Goal: Information Seeking & Learning: Learn about a topic

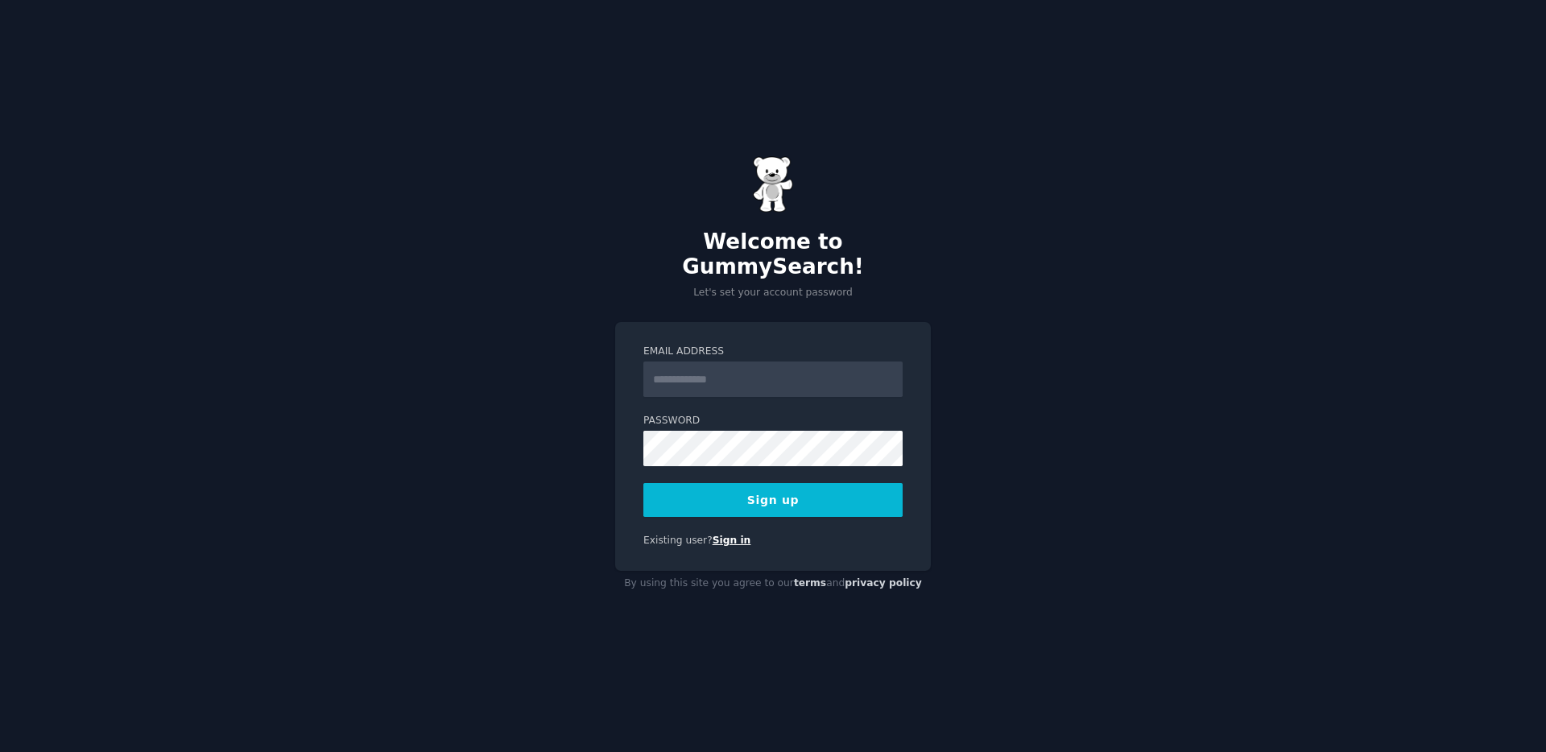
click at [727, 535] on link "Sign in" at bounding box center [732, 540] width 39 height 11
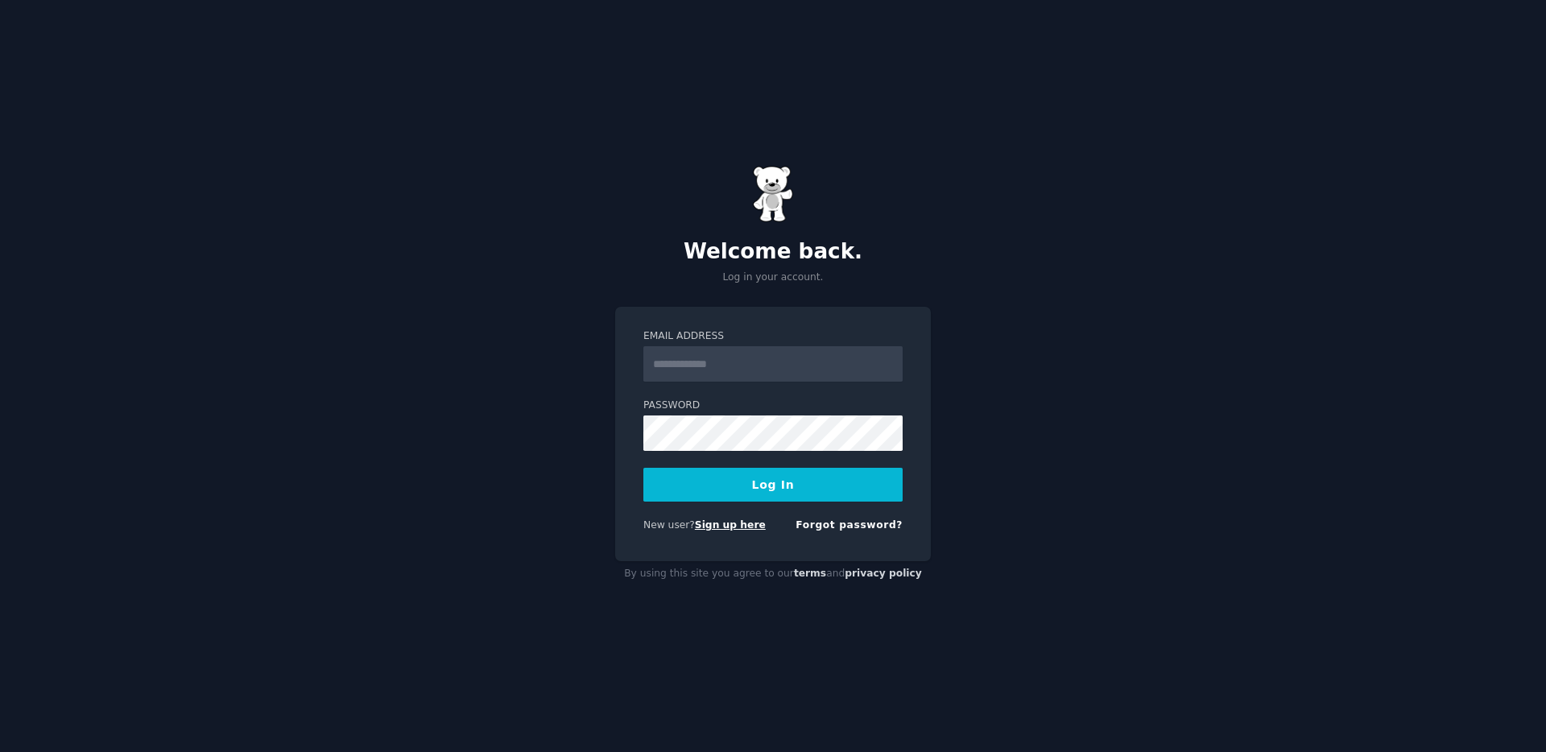
click at [731, 522] on link "Sign up here" at bounding box center [730, 525] width 71 height 11
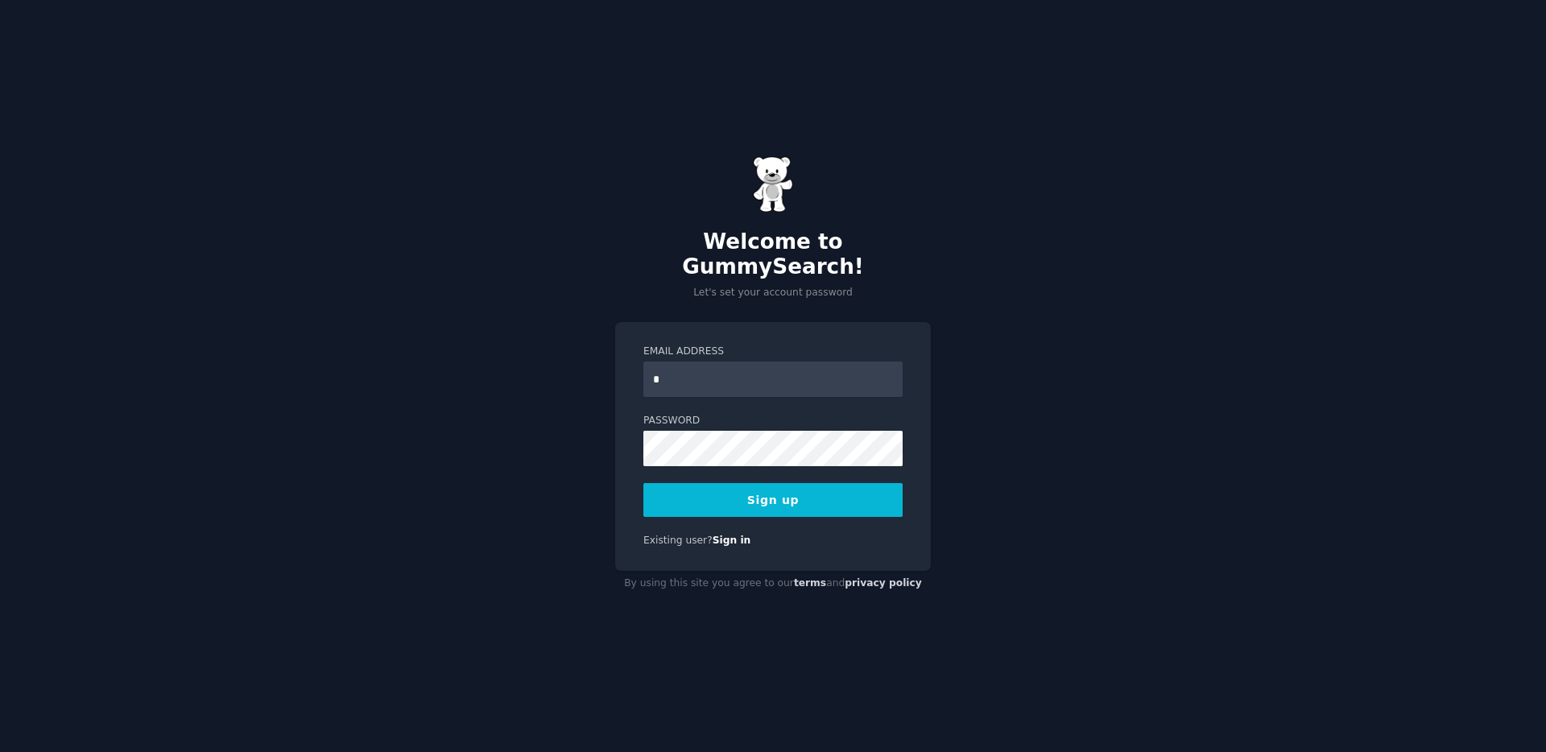
type input "**********"
click at [815, 499] on button "Sign up" at bounding box center [773, 500] width 259 height 34
click at [834, 494] on div "Sign up" at bounding box center [773, 500] width 259 height 34
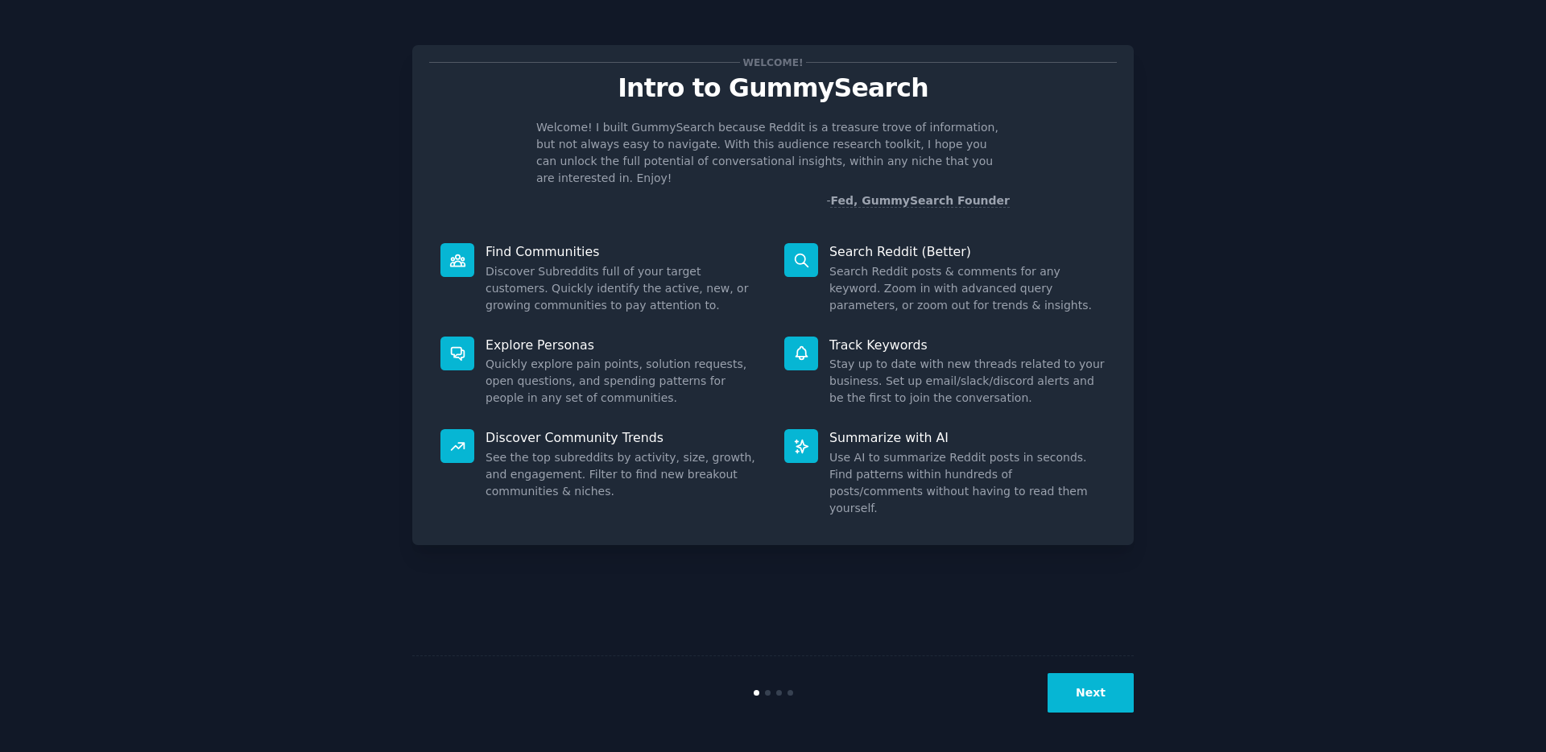
click at [1103, 697] on button "Next" at bounding box center [1091, 692] width 86 height 39
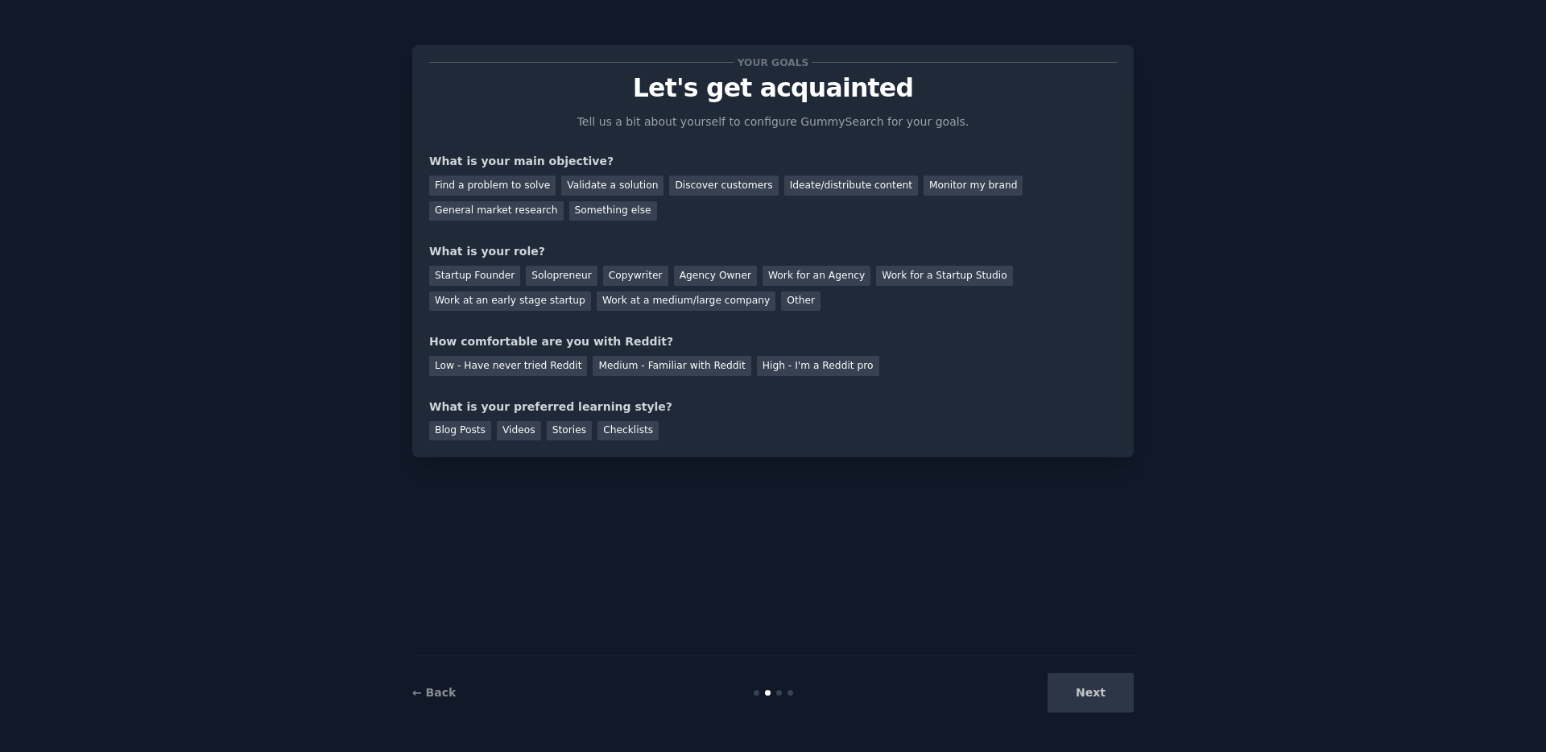
click at [1107, 689] on div "Next" at bounding box center [1013, 692] width 241 height 39
click at [513, 182] on div "Find a problem to solve" at bounding box center [492, 186] width 126 height 20
click at [613, 184] on div "Validate a solution" at bounding box center [612, 186] width 102 height 20
click at [522, 183] on div "Find a problem to solve" at bounding box center [492, 186] width 126 height 20
click at [573, 267] on div "Solopreneur" at bounding box center [561, 276] width 71 height 20
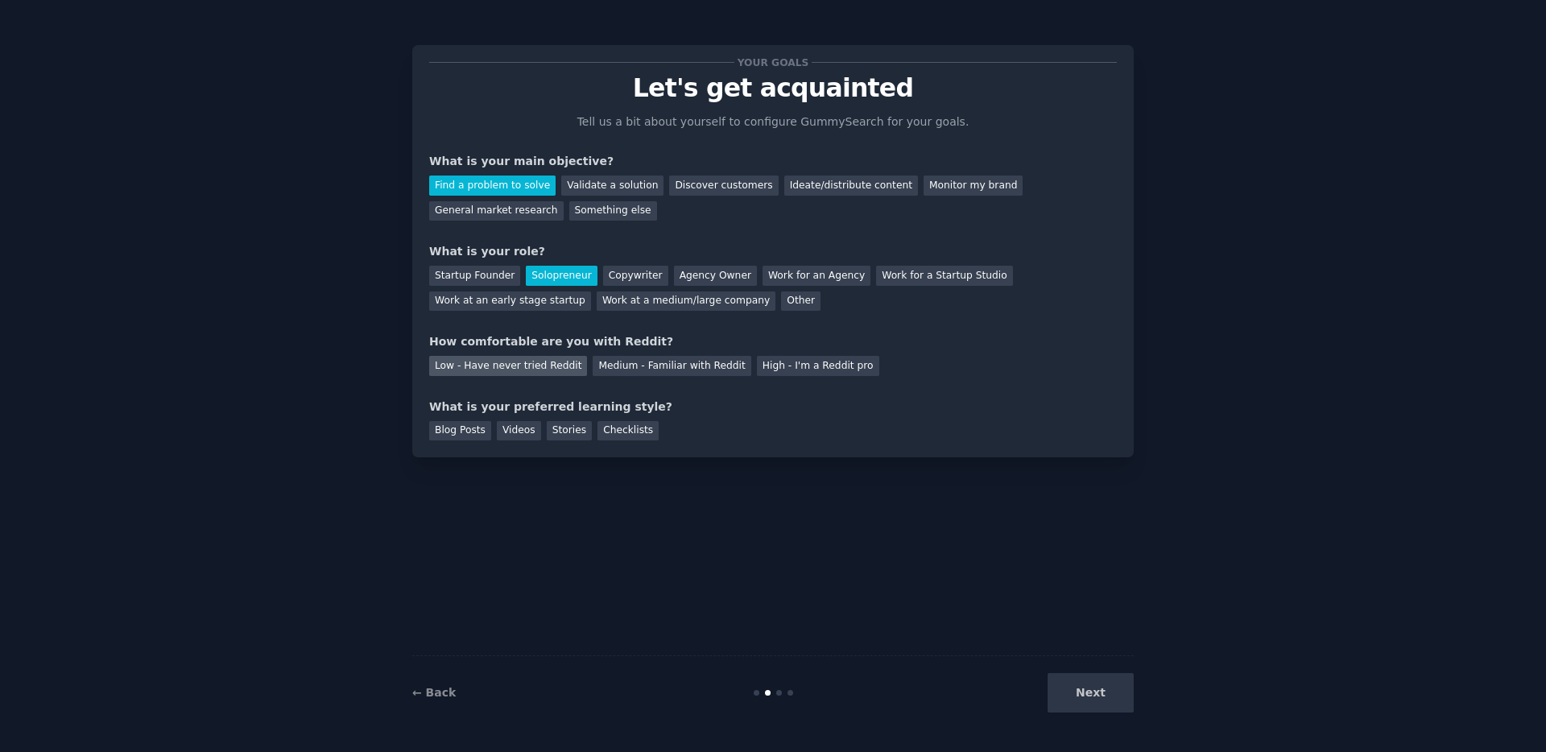
click at [546, 369] on div "Low - Have never tried Reddit" at bounding box center [508, 366] width 158 height 20
click at [630, 430] on div "Checklists" at bounding box center [628, 431] width 61 height 20
click at [1116, 705] on button "Next" at bounding box center [1091, 692] width 86 height 39
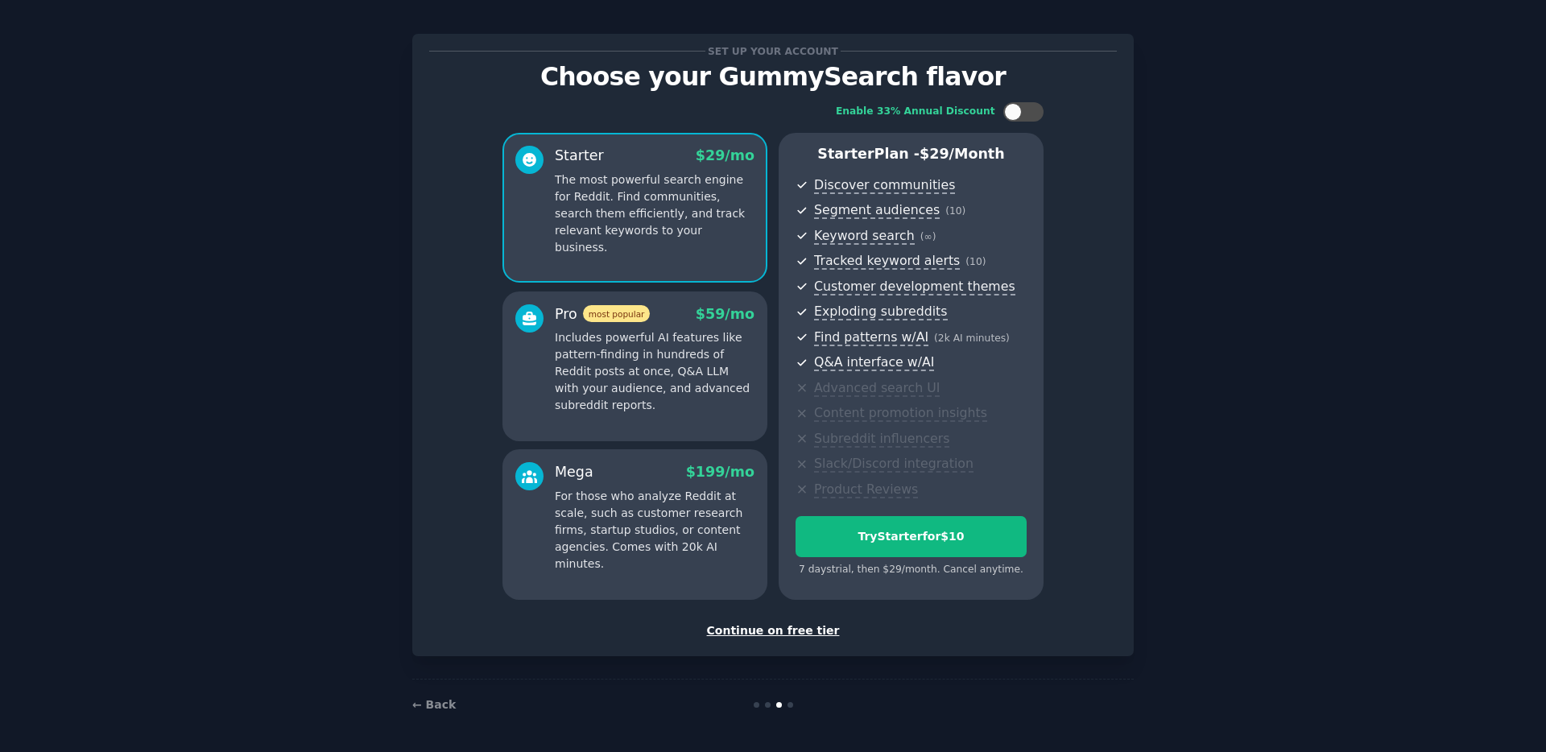
scroll to position [12, 0]
click at [768, 627] on div "Continue on free tier" at bounding box center [773, 630] width 688 height 17
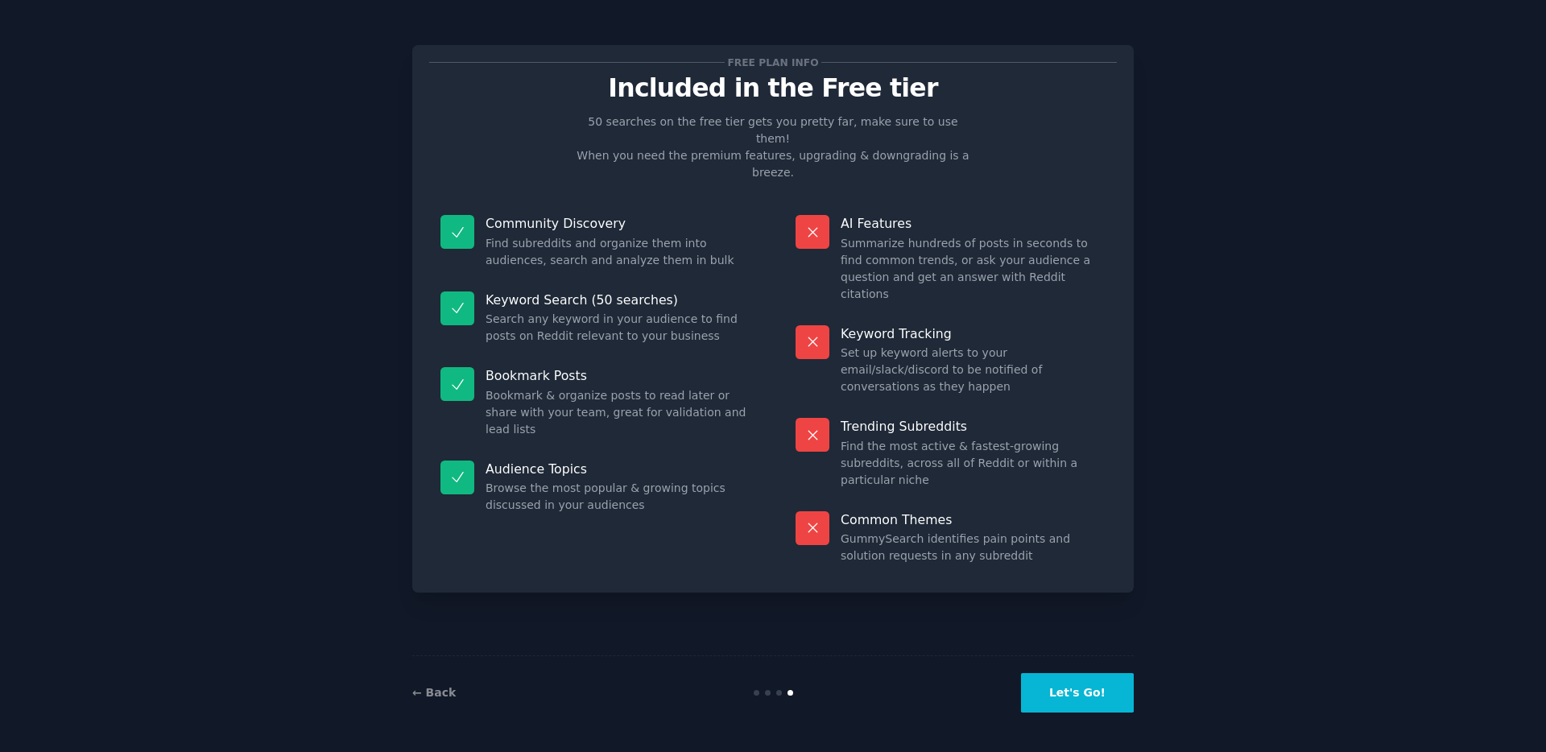
click at [1079, 678] on button "Let's Go!" at bounding box center [1077, 692] width 113 height 39
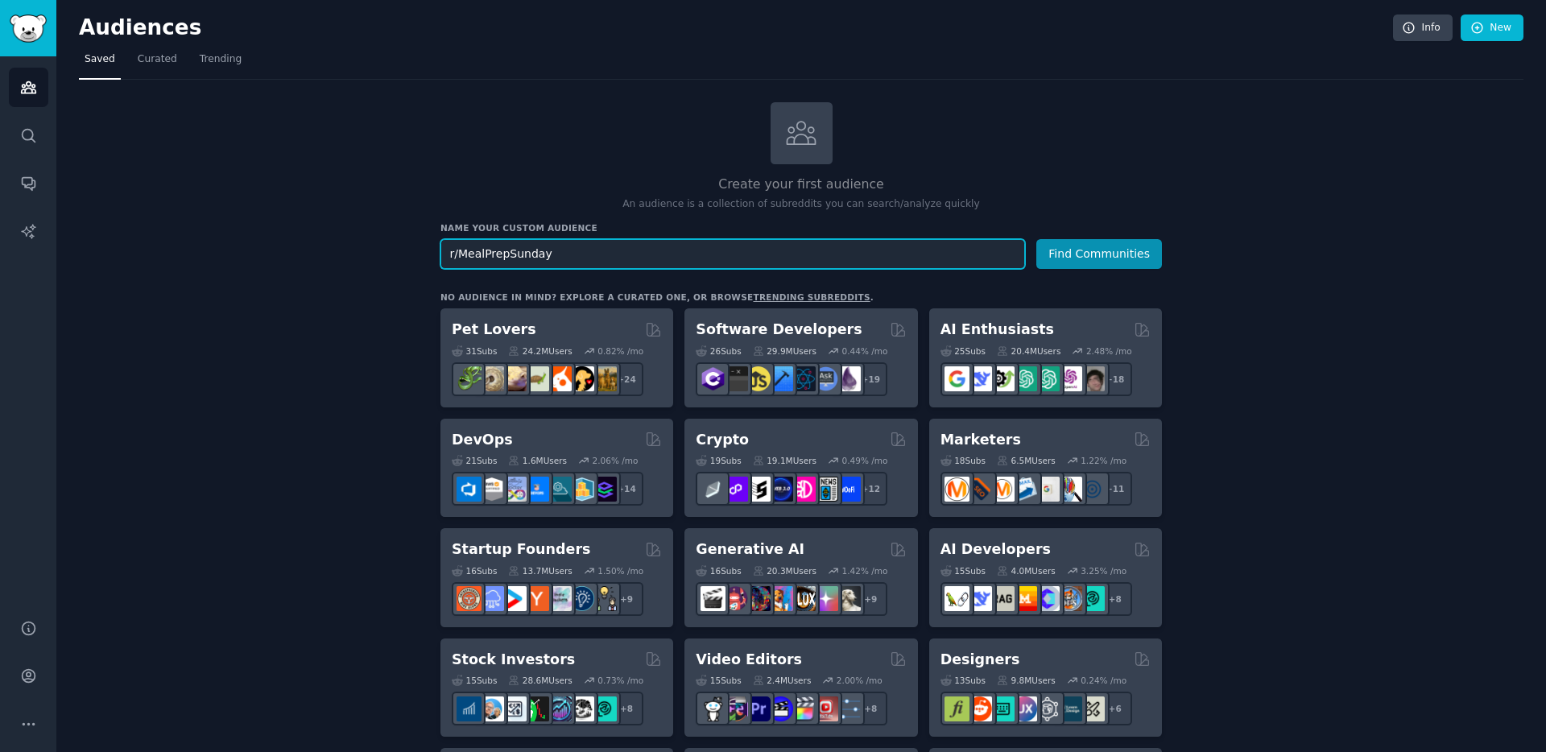
type input "r/MealPrepSunday"
click at [1037, 239] on button "Find Communities" at bounding box center [1100, 254] width 126 height 30
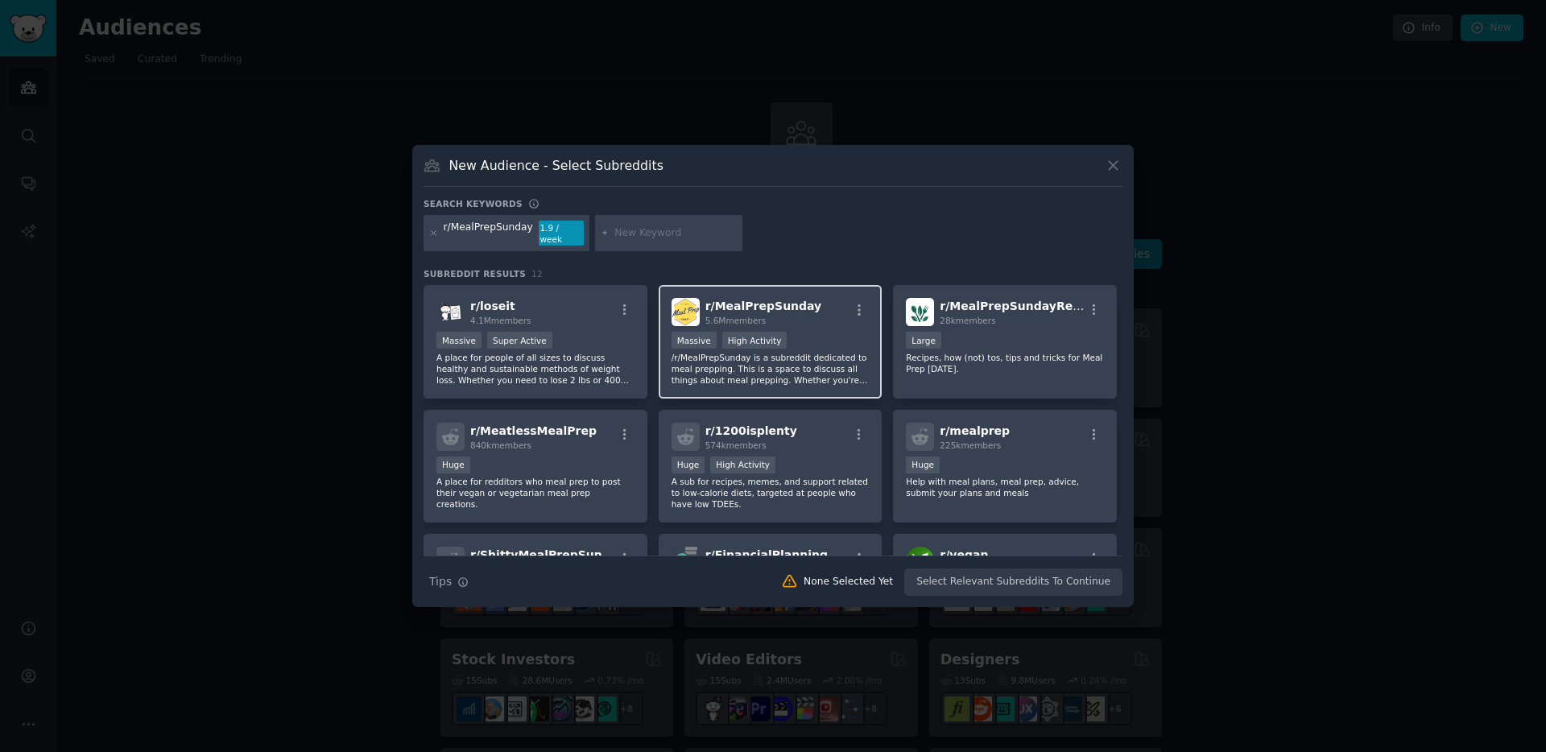
click at [794, 305] on span "r/ MealPrepSunday" at bounding box center [764, 306] width 117 height 13
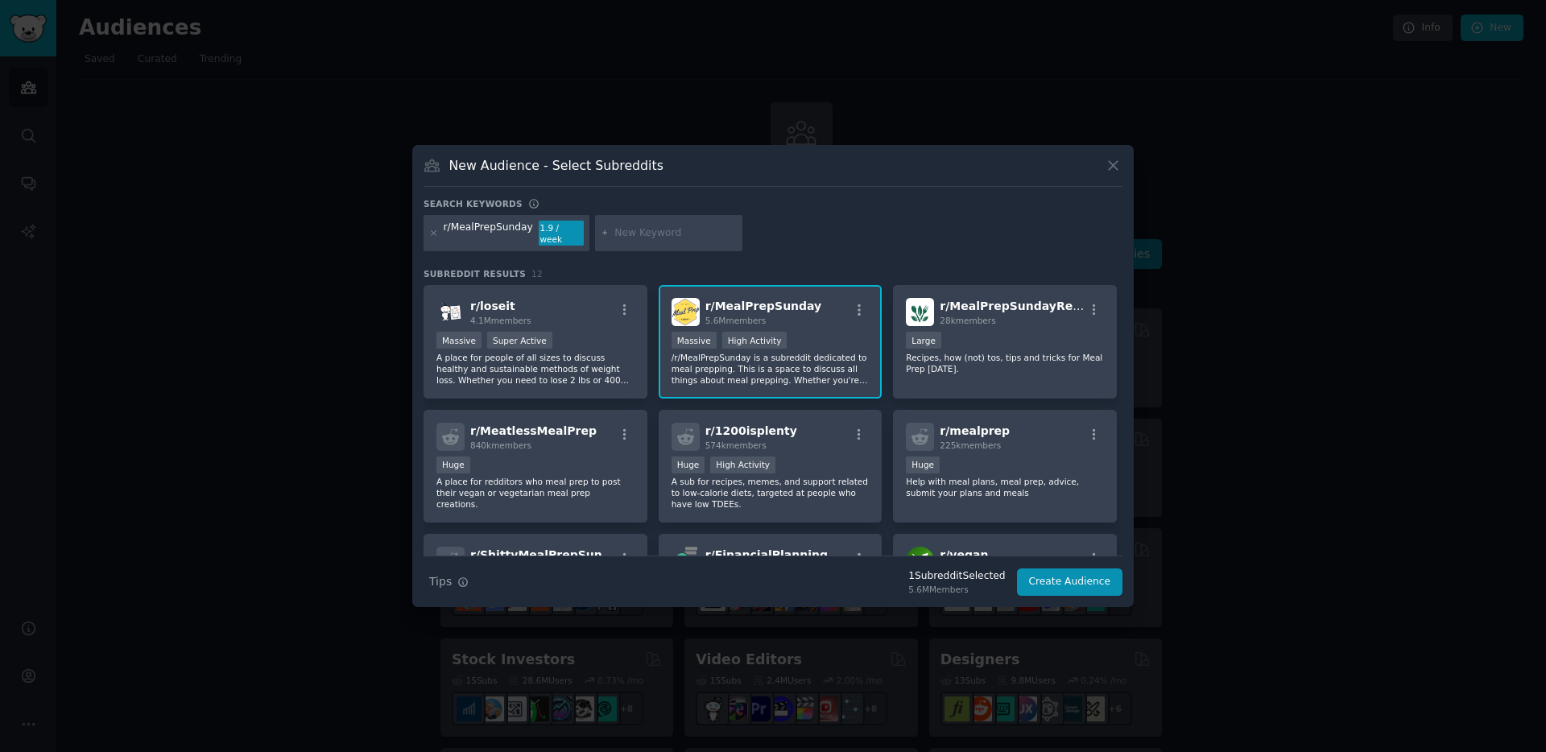
click at [653, 231] on input "text" at bounding box center [676, 233] width 122 height 14
type input "r/UKFrugal"
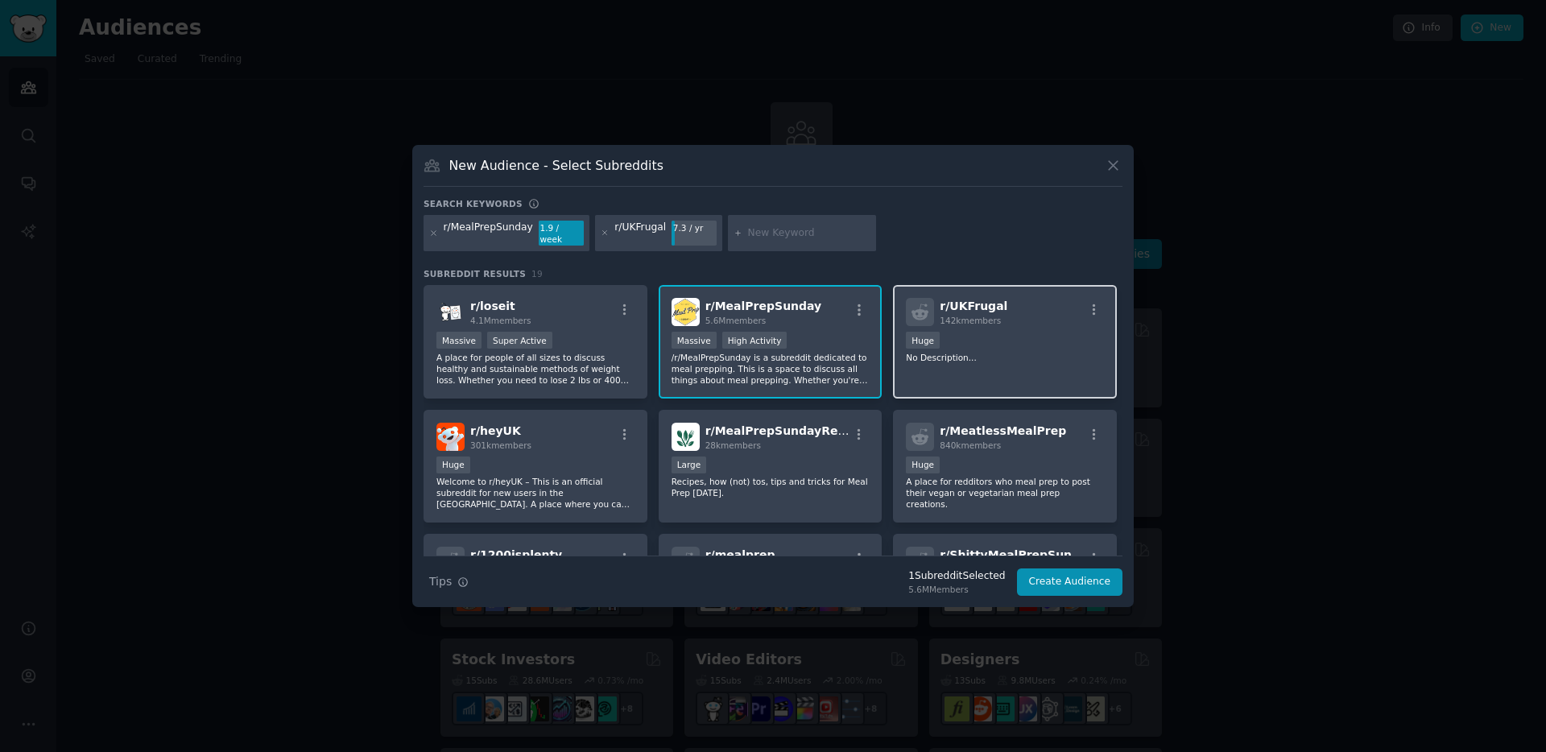
click at [996, 352] on p "No Description..." at bounding box center [1005, 357] width 198 height 11
click at [785, 235] on input "text" at bounding box center [809, 233] width 122 height 14
type input "r/HomeImprovement"
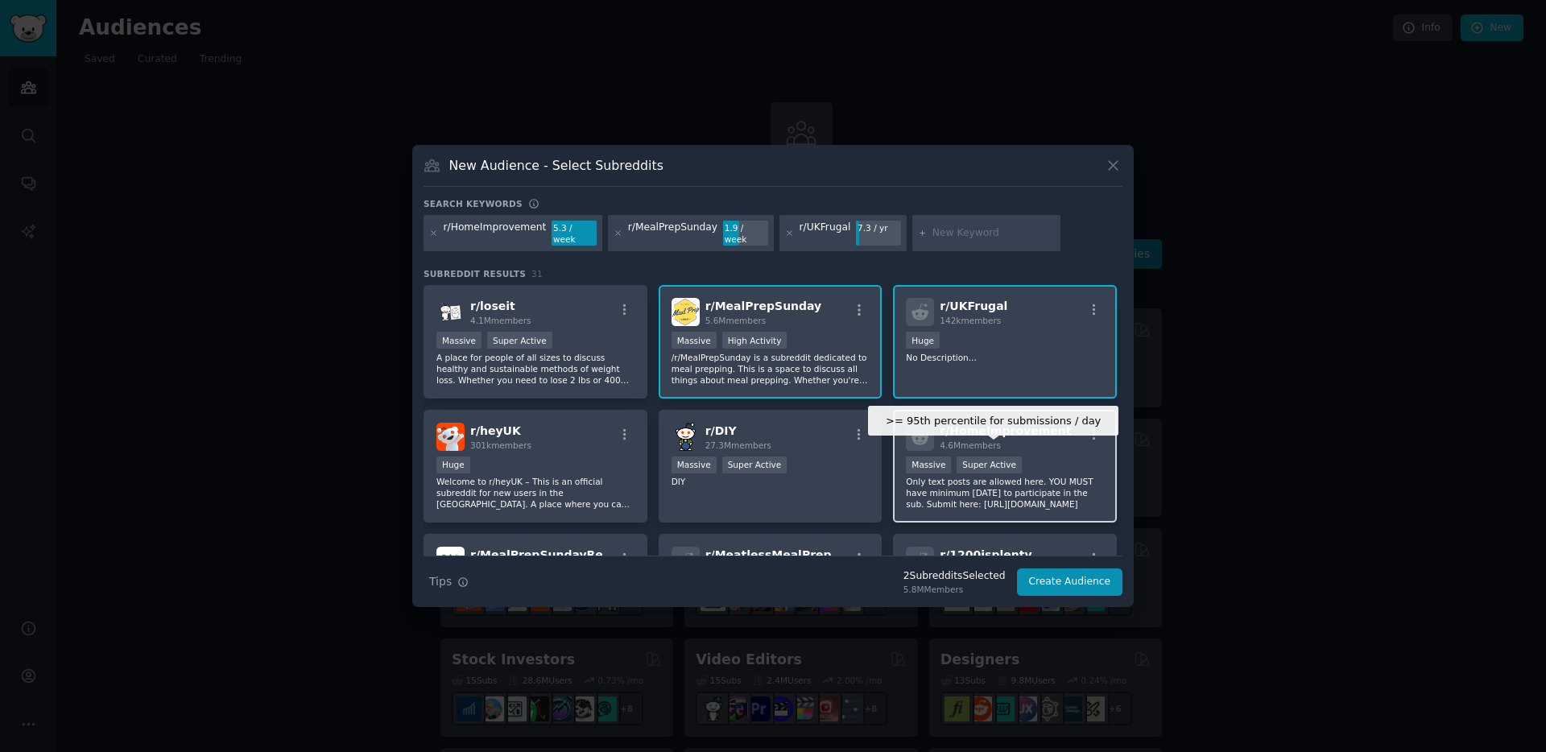
click at [997, 460] on div "Super Active" at bounding box center [989, 465] width 65 height 17
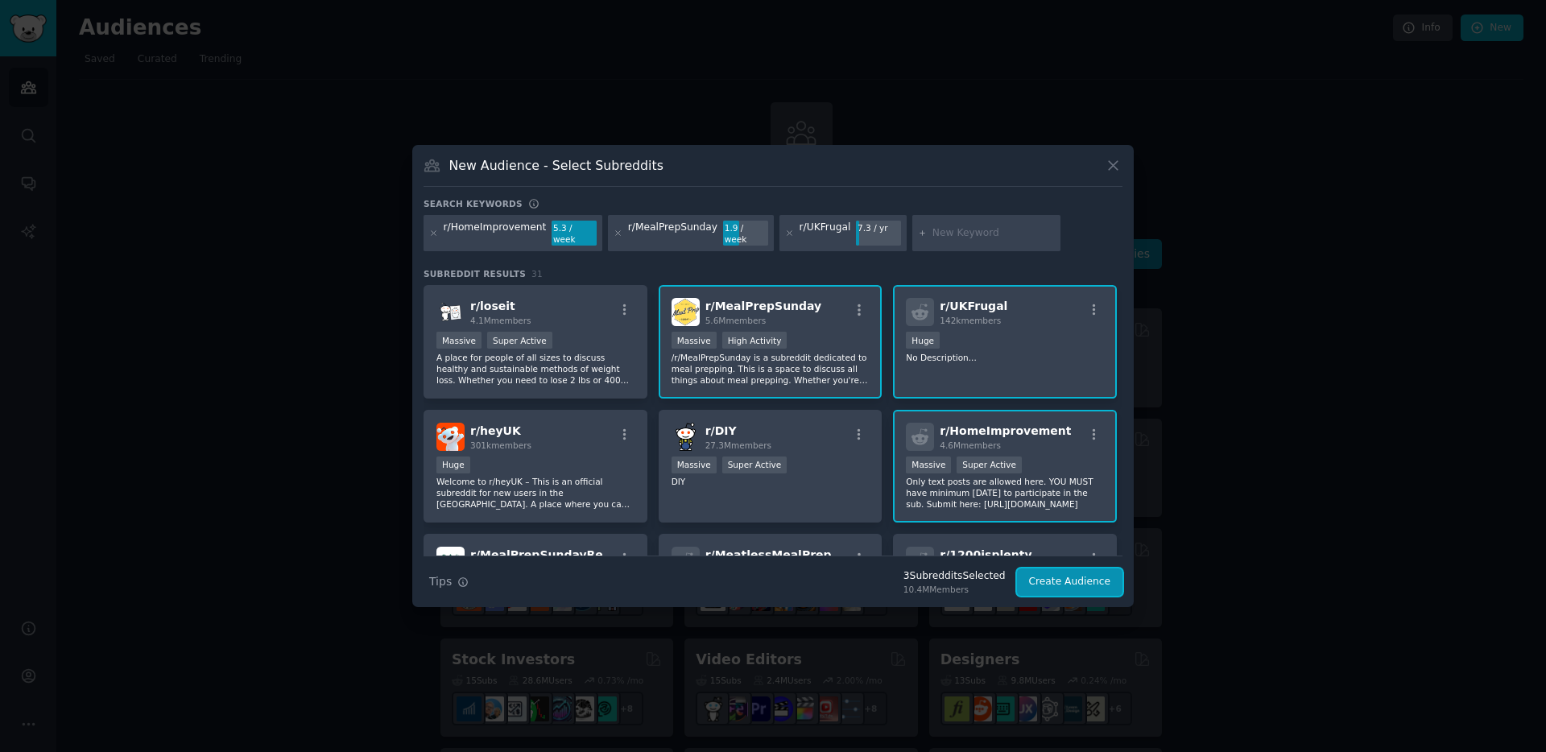
click at [1080, 569] on button "Create Audience" at bounding box center [1070, 582] width 106 height 27
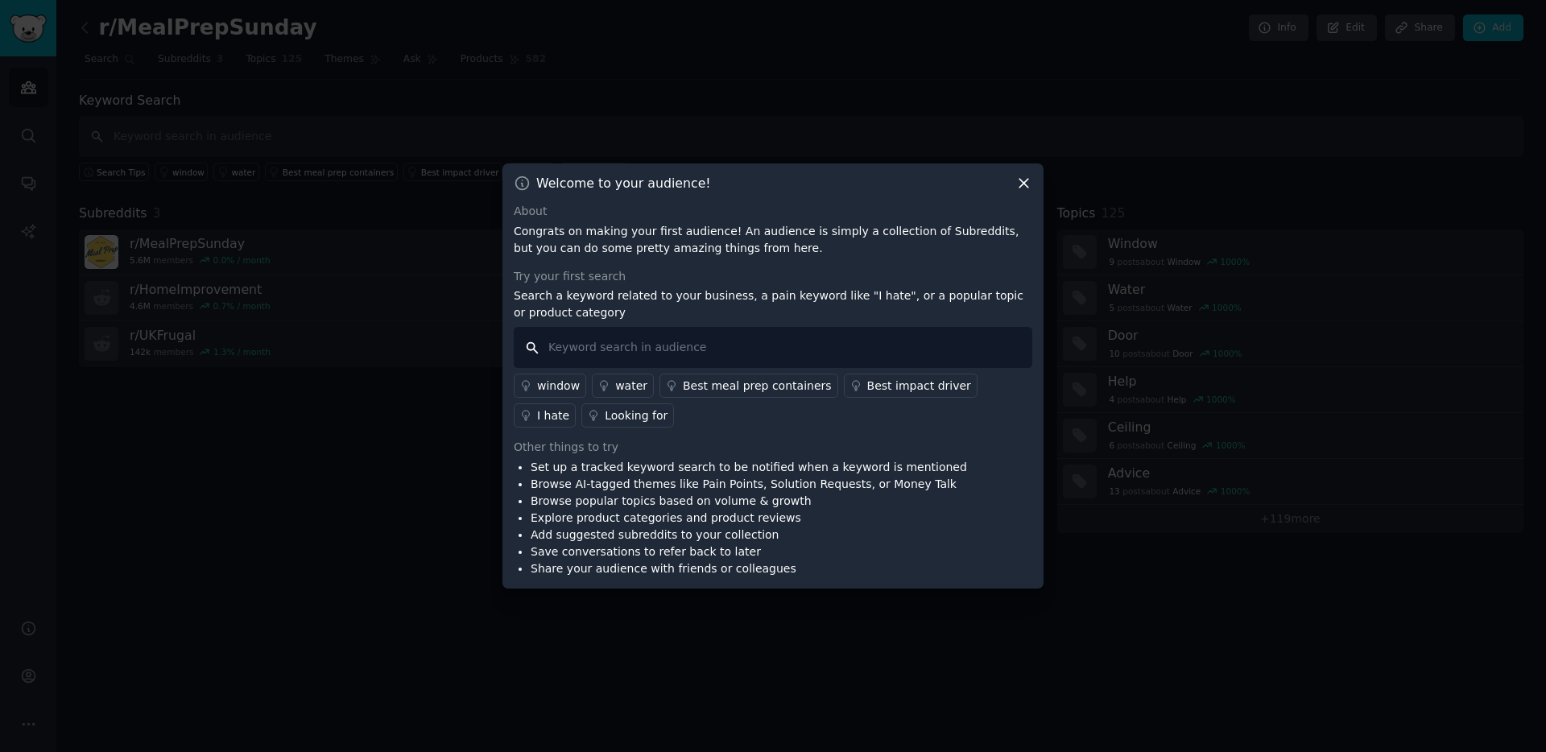
click at [832, 345] on input "text" at bounding box center [773, 347] width 519 height 41
type input "I hate"
click at [569, 408] on div "I hate" at bounding box center [553, 416] width 32 height 17
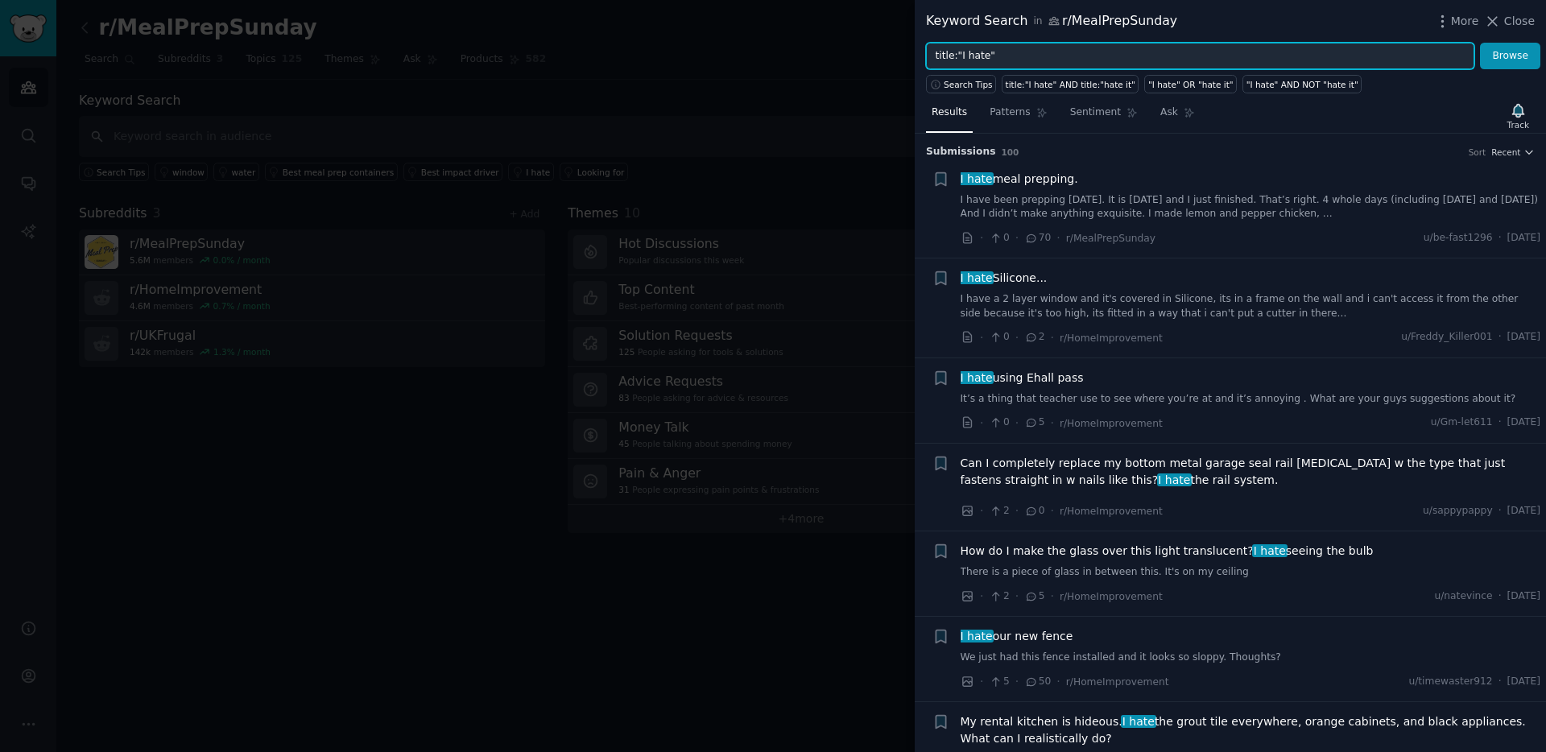
click at [1082, 47] on input "title:"I hate"" at bounding box center [1200, 56] width 549 height 27
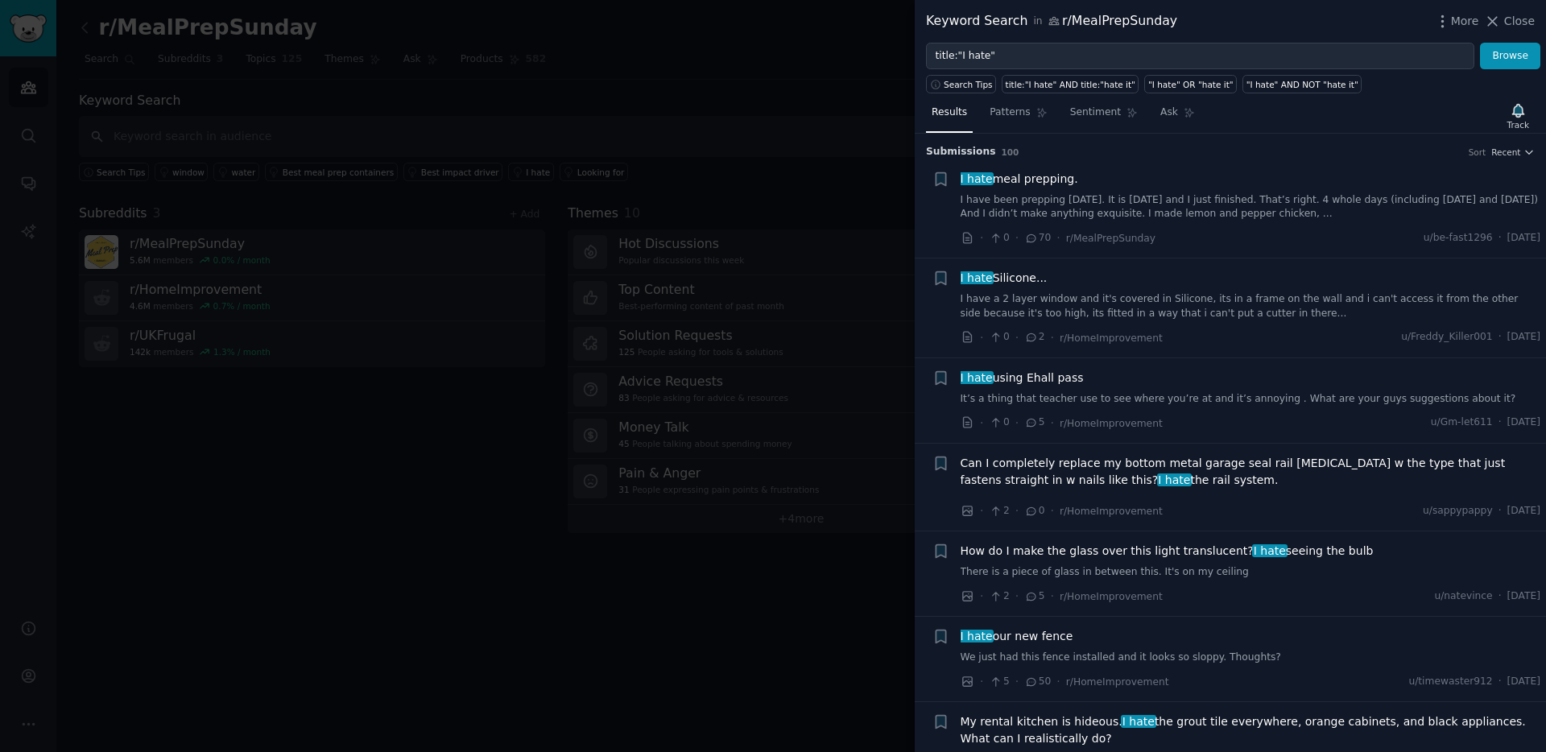
drag, startPoint x: 1520, startPoint y: 13, endPoint x: 1484, endPoint y: 24, distance: 37.2
click at [1520, 13] on span "Close" at bounding box center [1520, 21] width 31 height 17
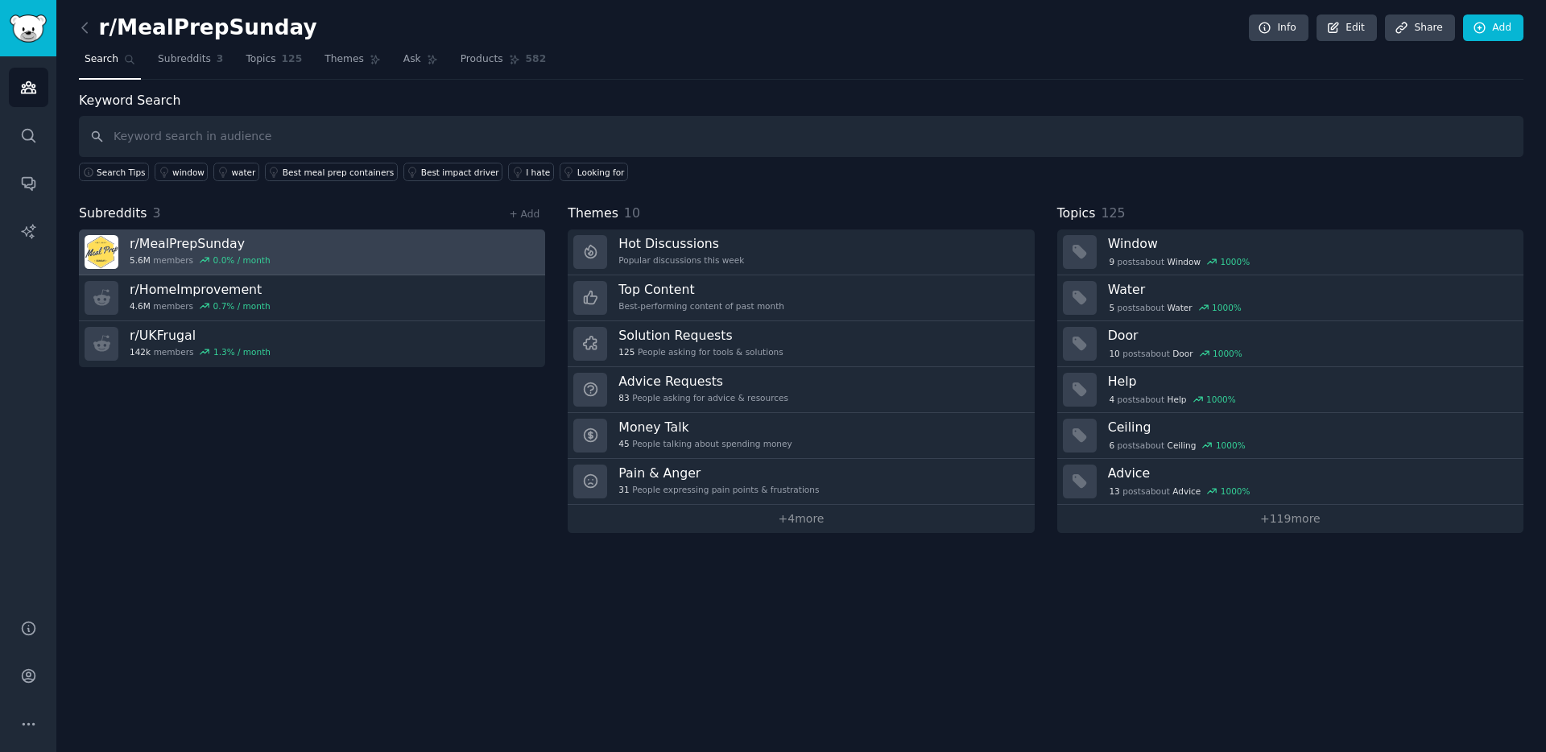
click at [297, 248] on link "r/ MealPrepSunday 5.6M members 0.0 % / month" at bounding box center [312, 253] width 466 height 46
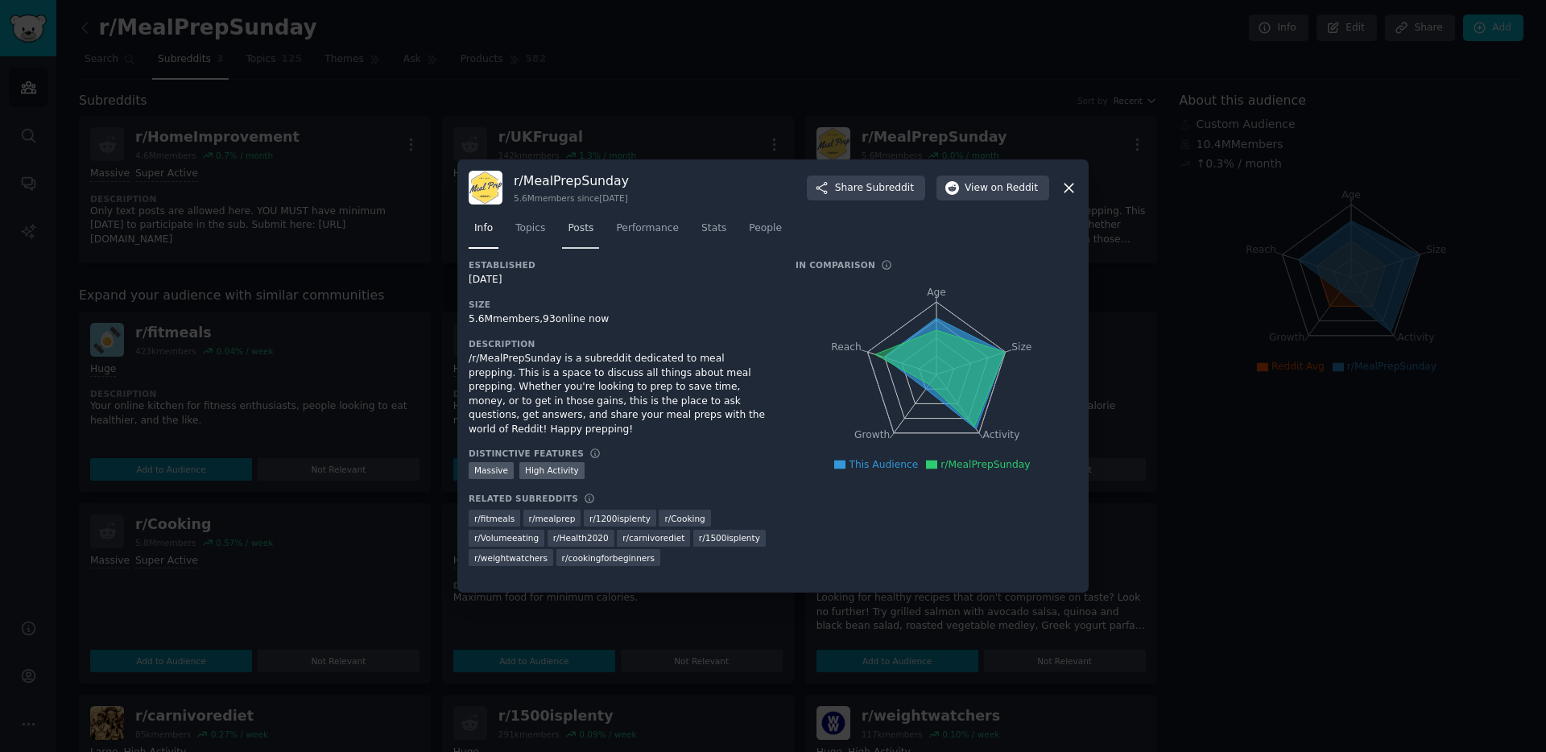
click at [571, 229] on span "Posts" at bounding box center [581, 228] width 26 height 14
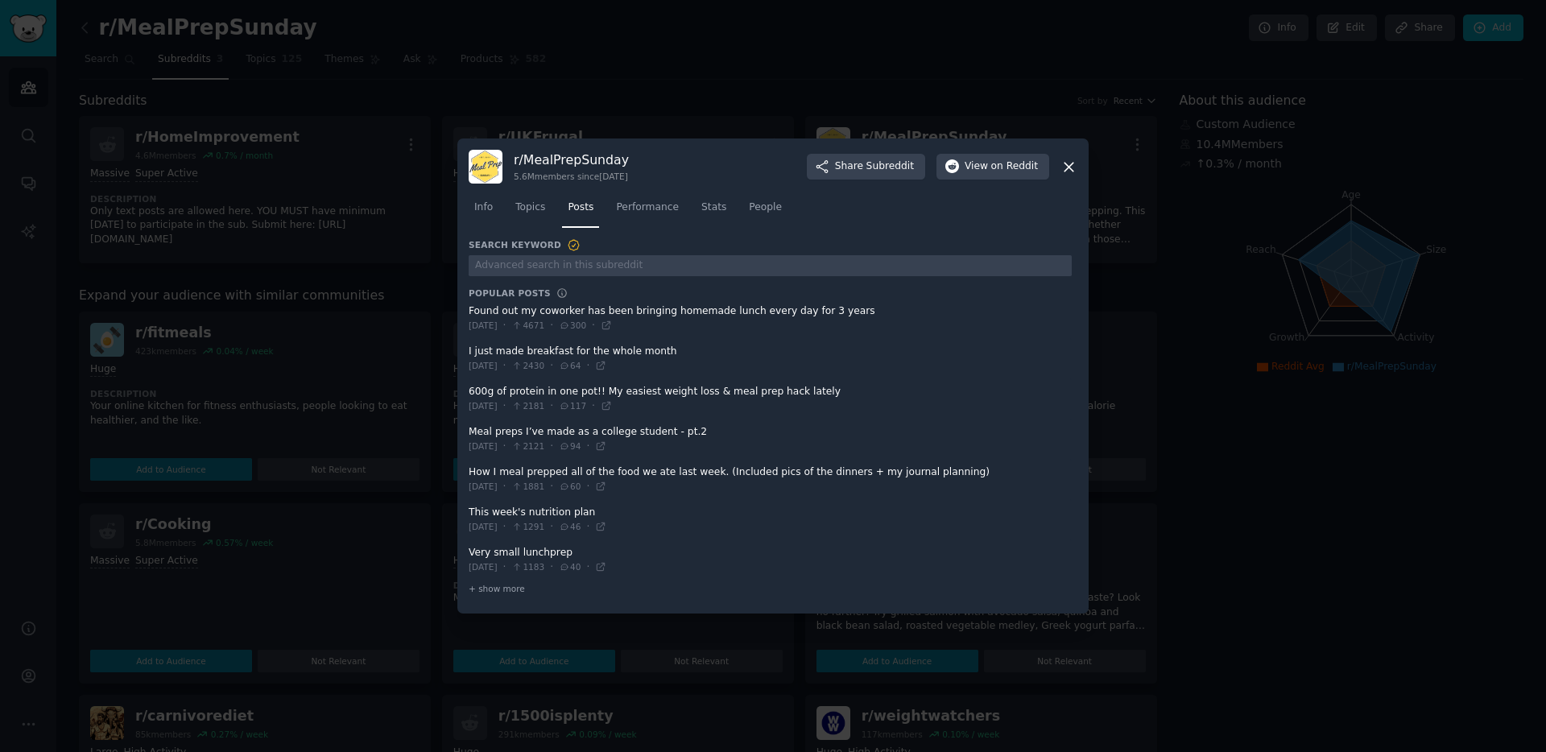
click at [1066, 168] on icon at bounding box center [1069, 167] width 17 height 17
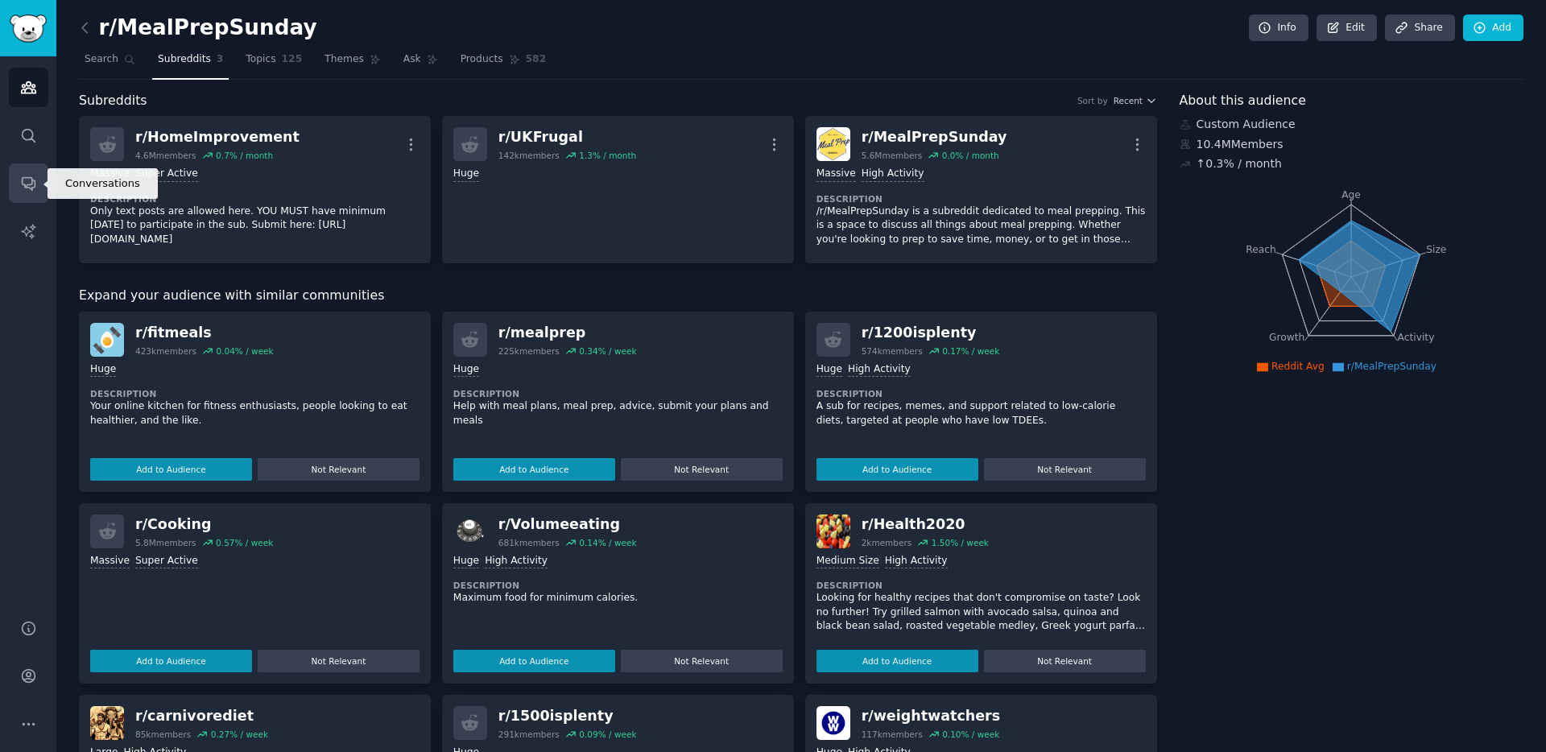
click at [42, 168] on link "Conversations" at bounding box center [28, 183] width 39 height 39
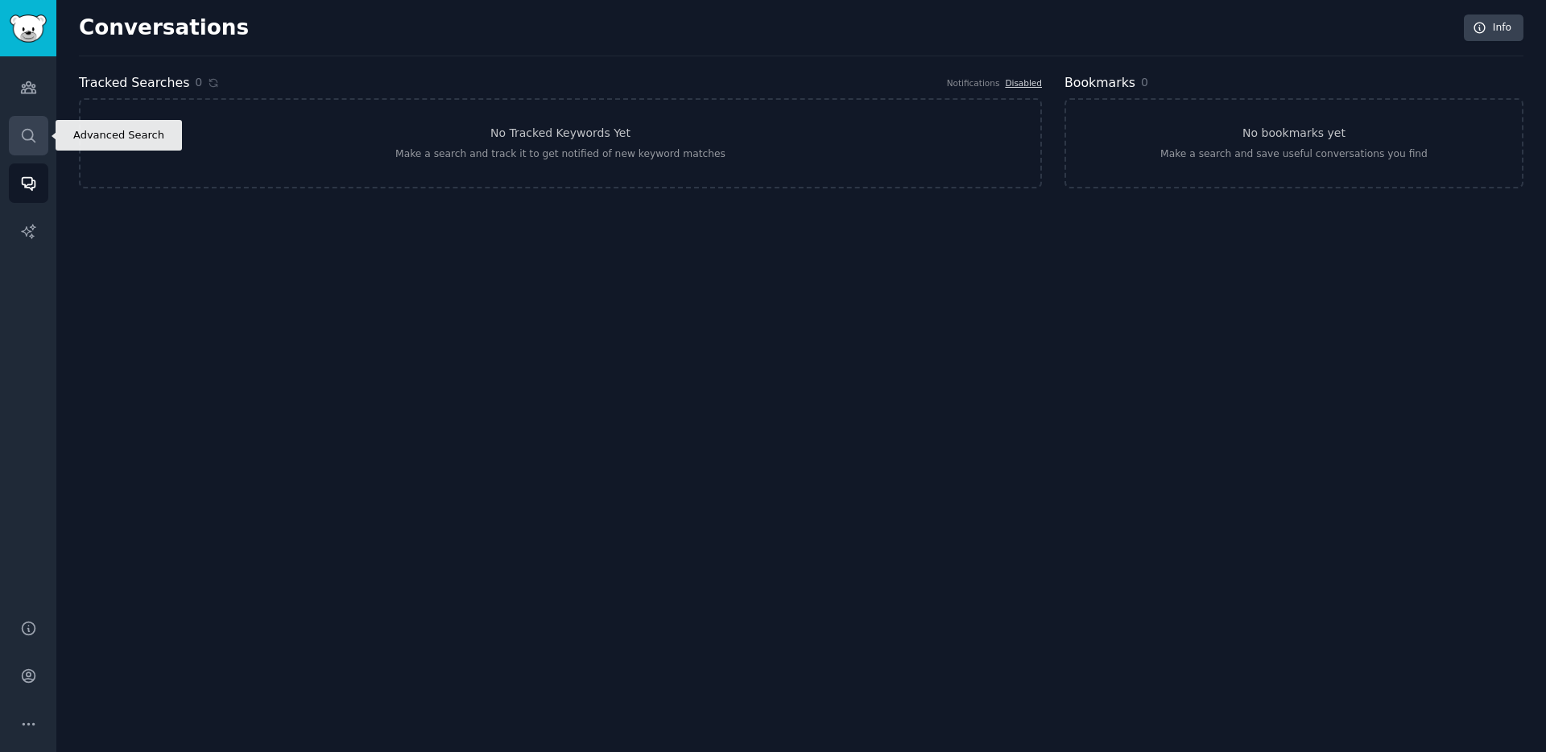
click at [42, 129] on link "Search" at bounding box center [28, 135] width 39 height 39
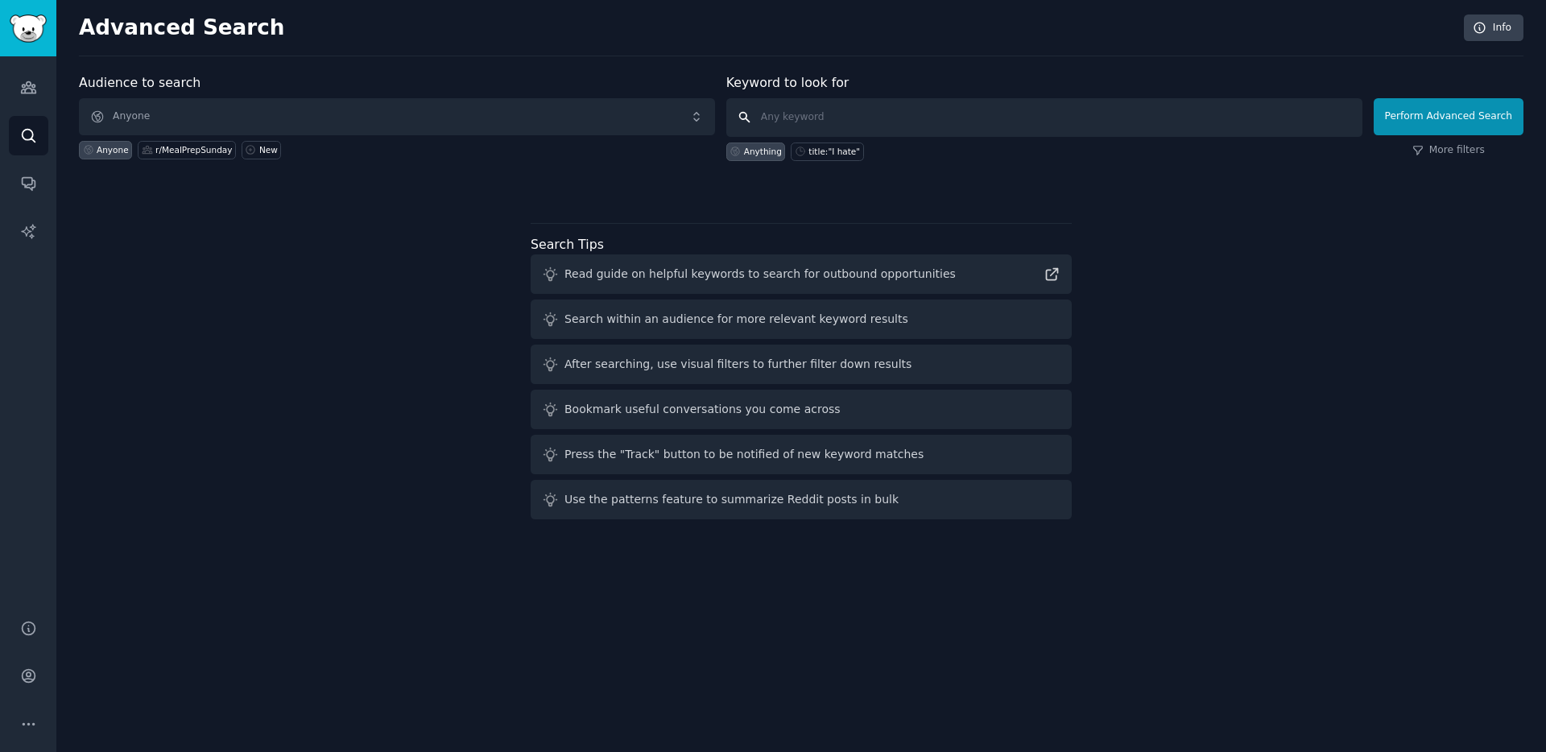
click at [834, 114] on input "text" at bounding box center [1045, 117] width 636 height 39
type input "Biggest problems in my kitchen"
click at [1462, 109] on button "Perform Advanced Search" at bounding box center [1449, 116] width 150 height 37
click at [960, 101] on input "text" at bounding box center [1045, 117] width 636 height 39
click at [30, 94] on icon "Sidebar" at bounding box center [28, 87] width 17 height 17
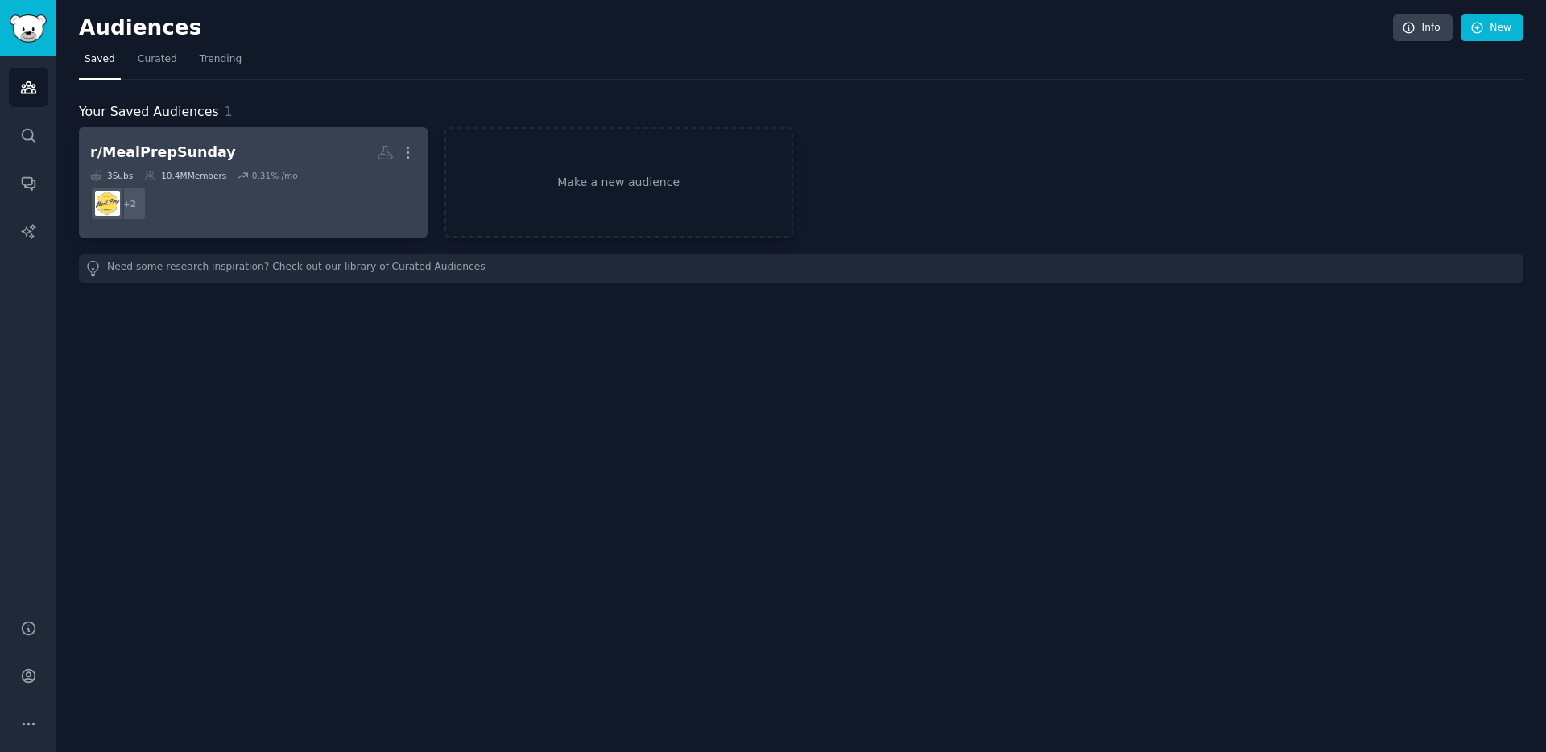
click at [221, 170] on div "10.4M Members" at bounding box center [185, 175] width 82 height 11
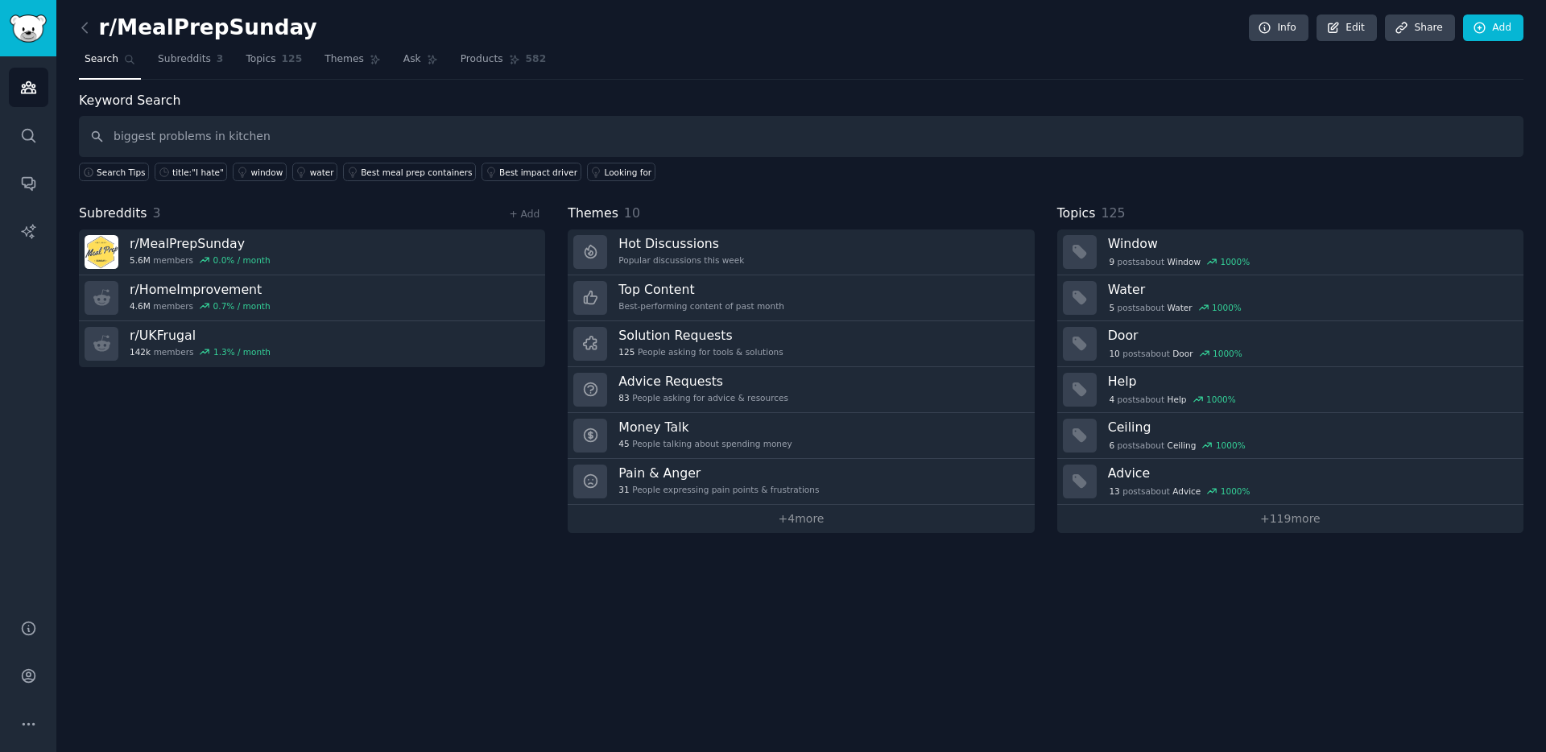
type input "biggest problems in kitchen"
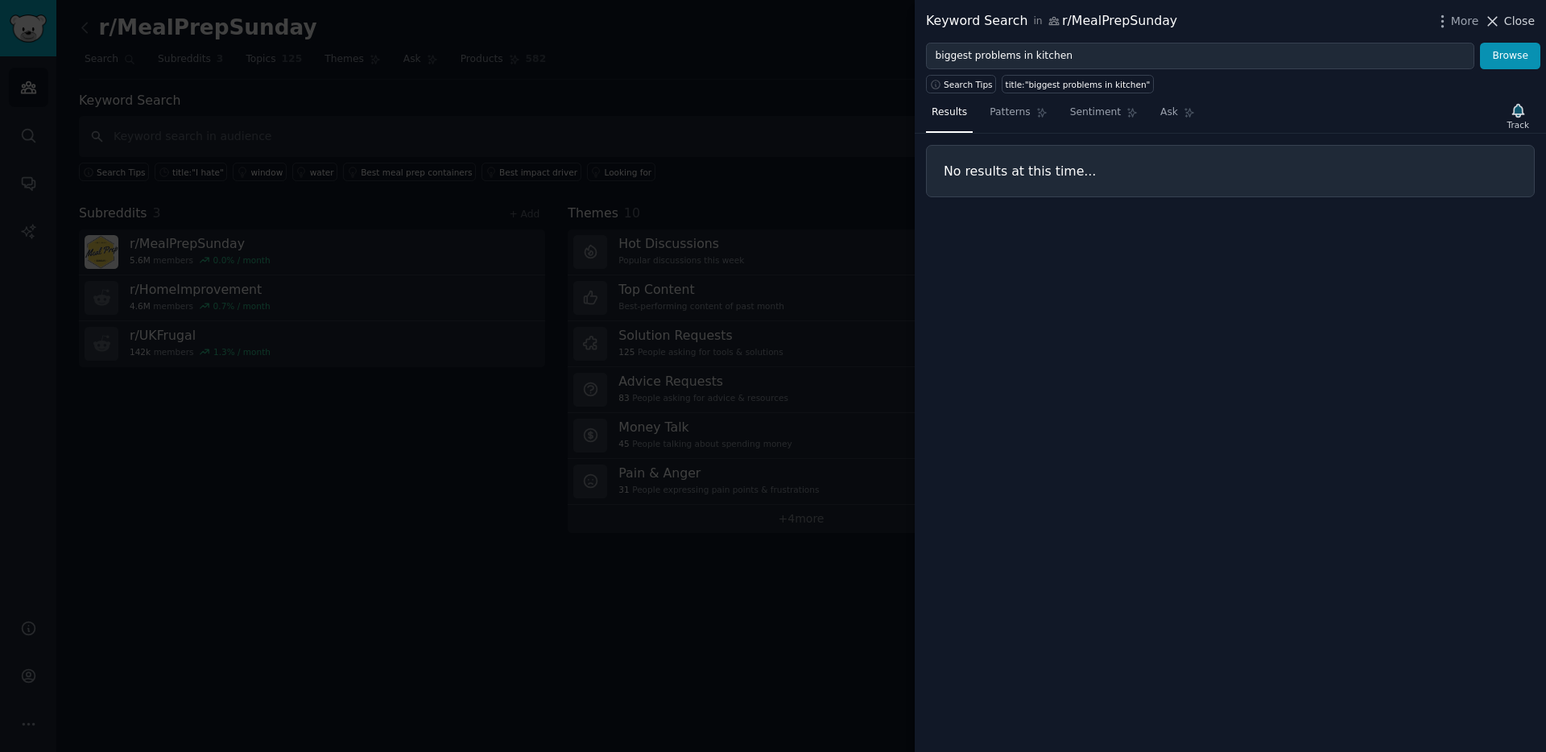
click at [1513, 23] on span "Close" at bounding box center [1520, 21] width 31 height 17
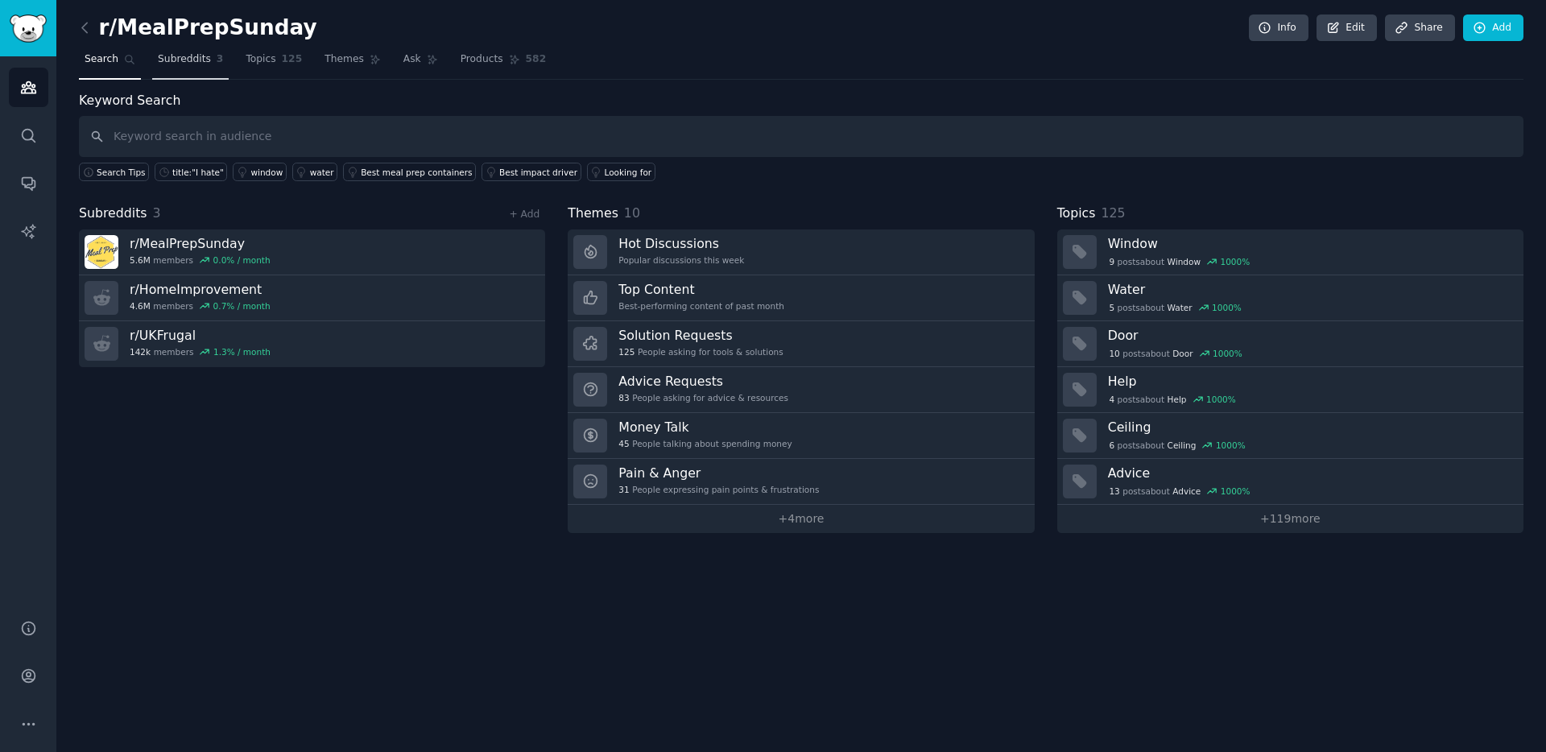
click at [193, 61] on span "Subreddits" at bounding box center [184, 59] width 53 height 14
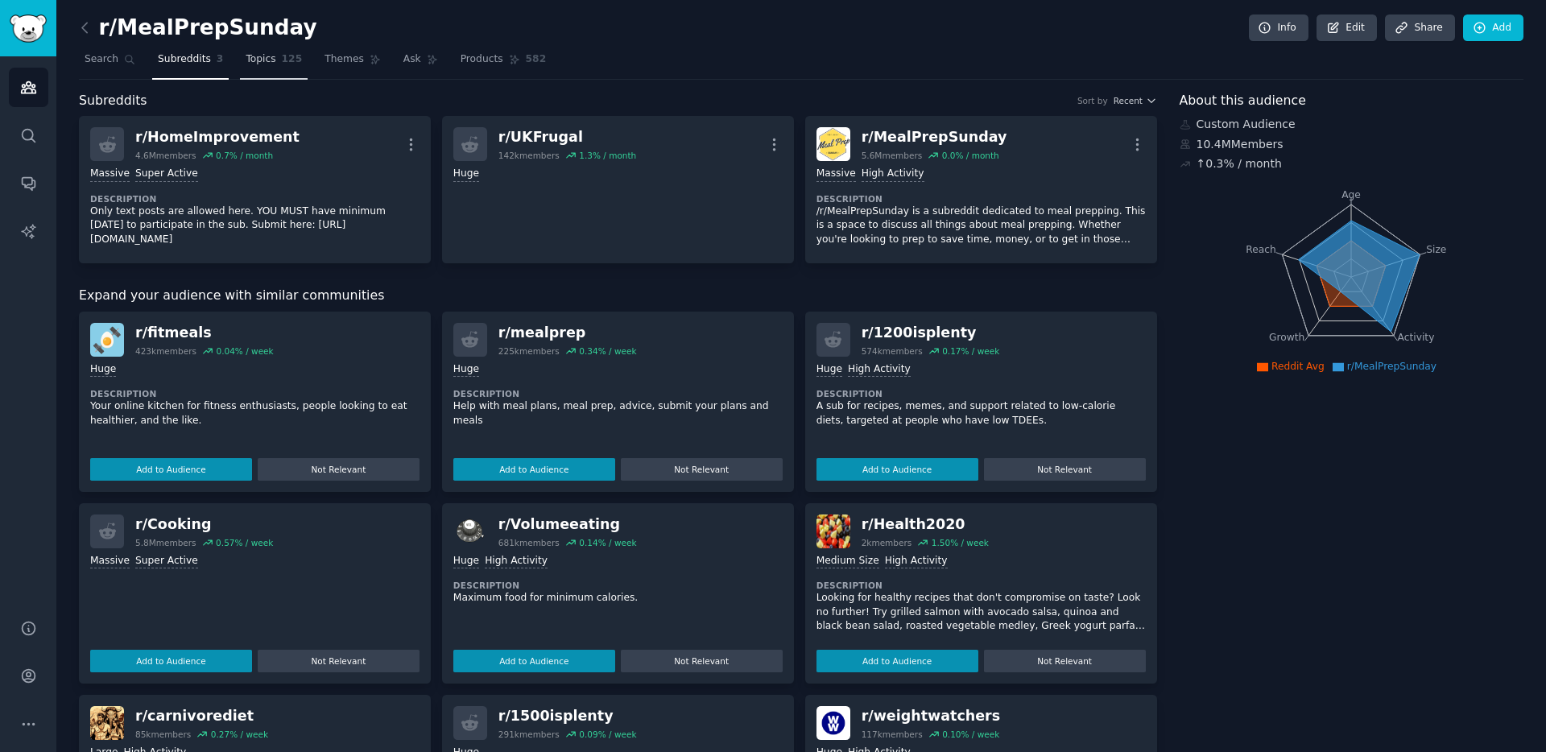
click at [278, 56] on link "Topics 125" at bounding box center [274, 63] width 68 height 33
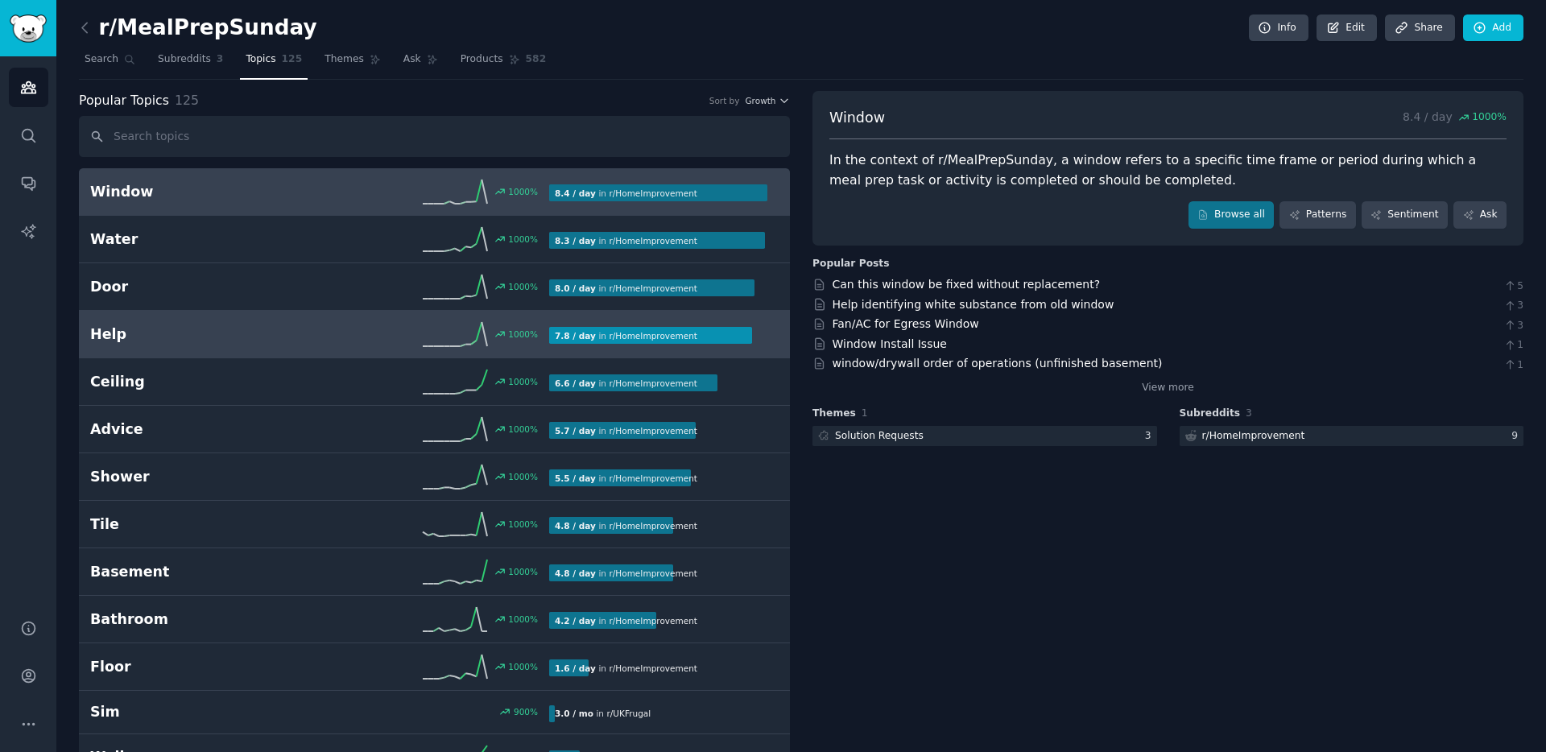
click at [403, 345] on div "1000 %" at bounding box center [435, 334] width 230 height 24
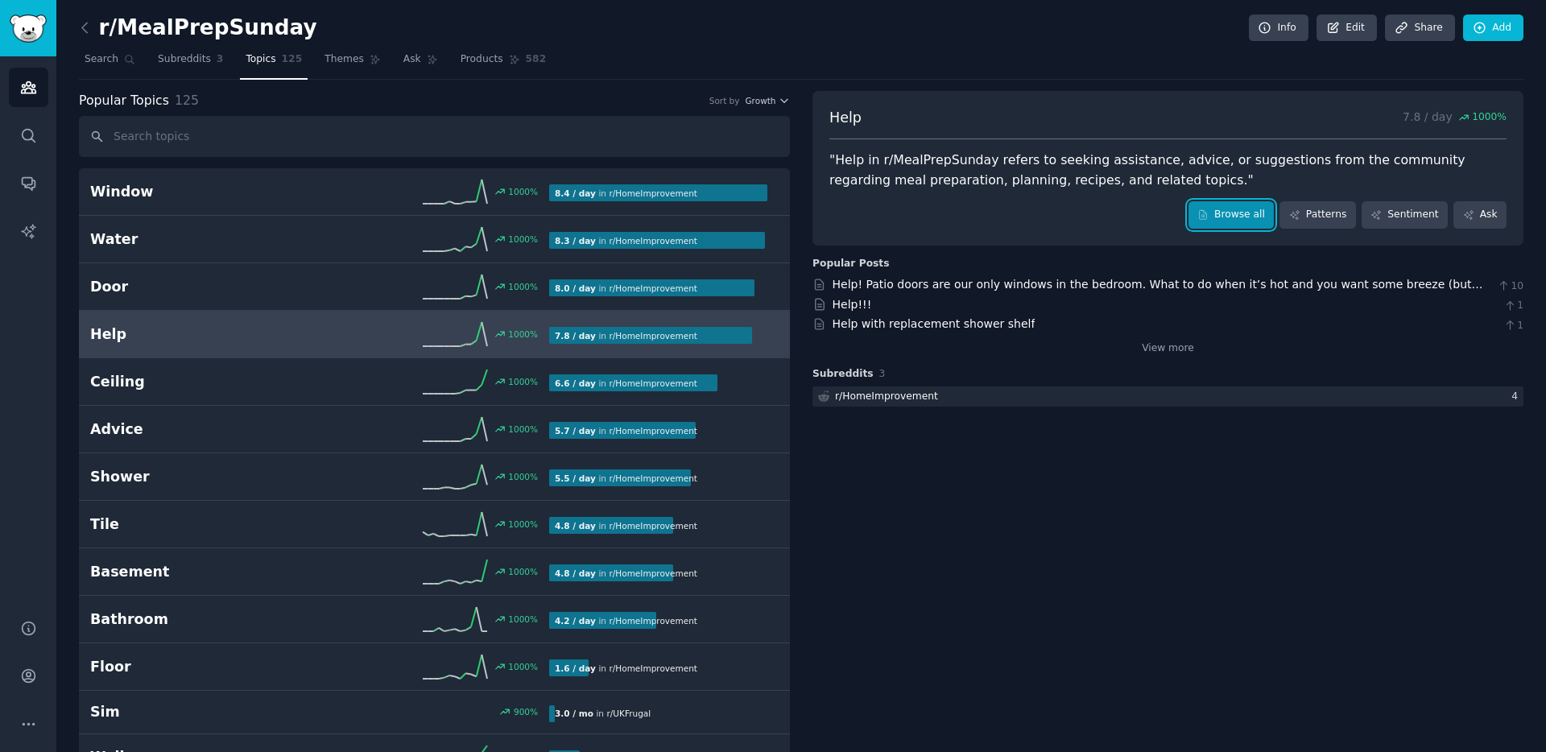
click at [1248, 226] on link "Browse all" at bounding box center [1232, 214] width 86 height 27
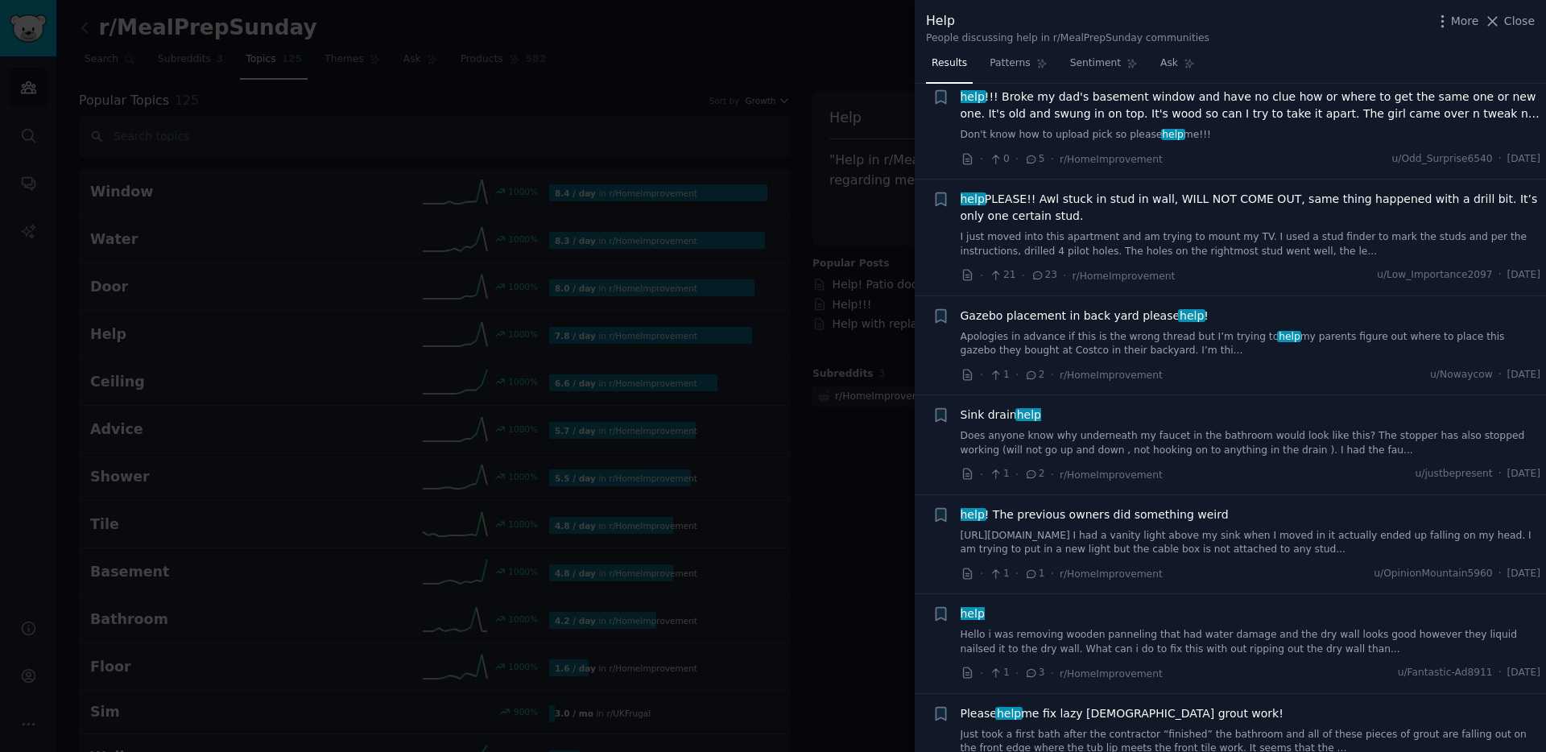
scroll to position [1625, 0]
click at [1021, 69] on span "Patterns" at bounding box center [1010, 63] width 40 height 14
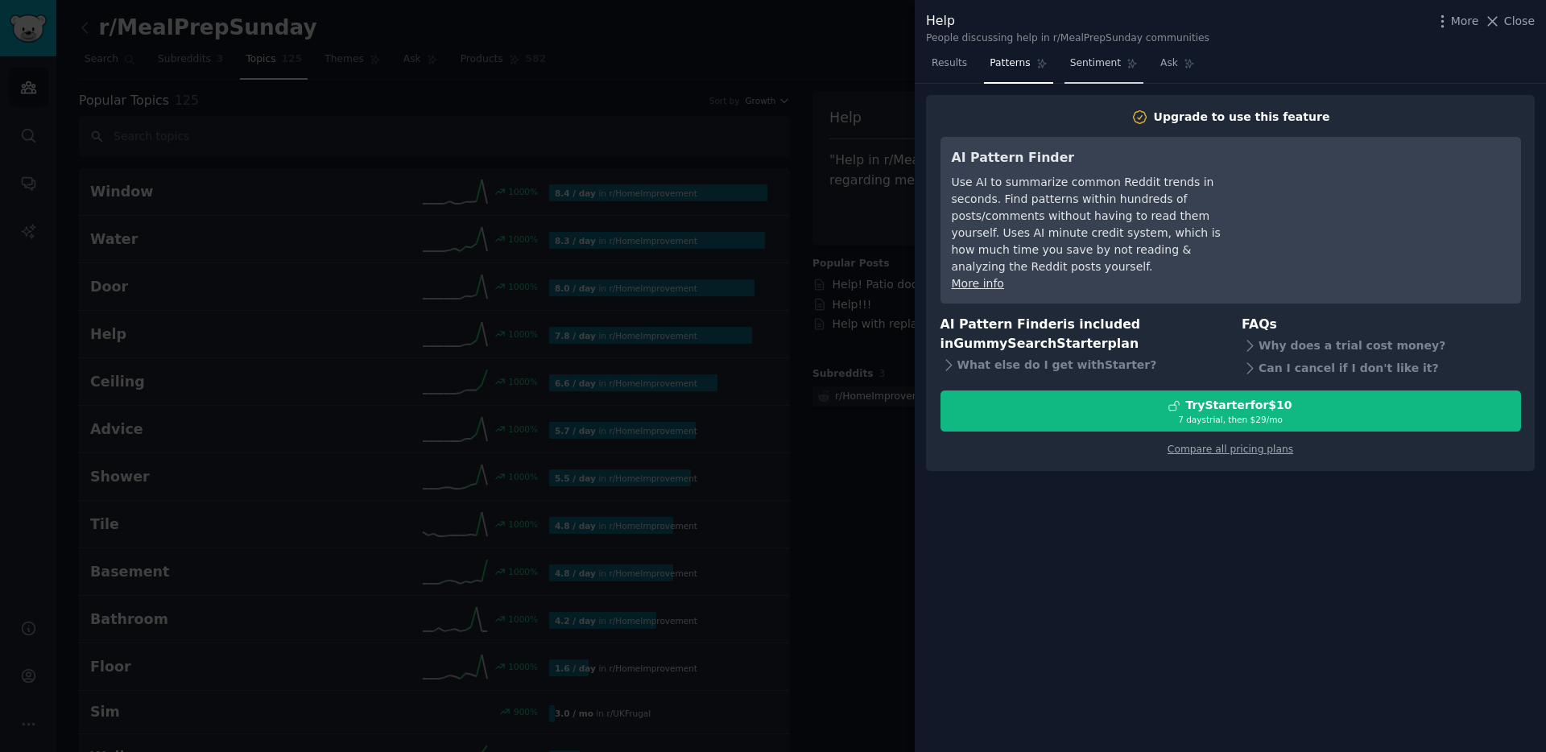
click at [1076, 73] on link "Sentiment" at bounding box center [1104, 67] width 79 height 33
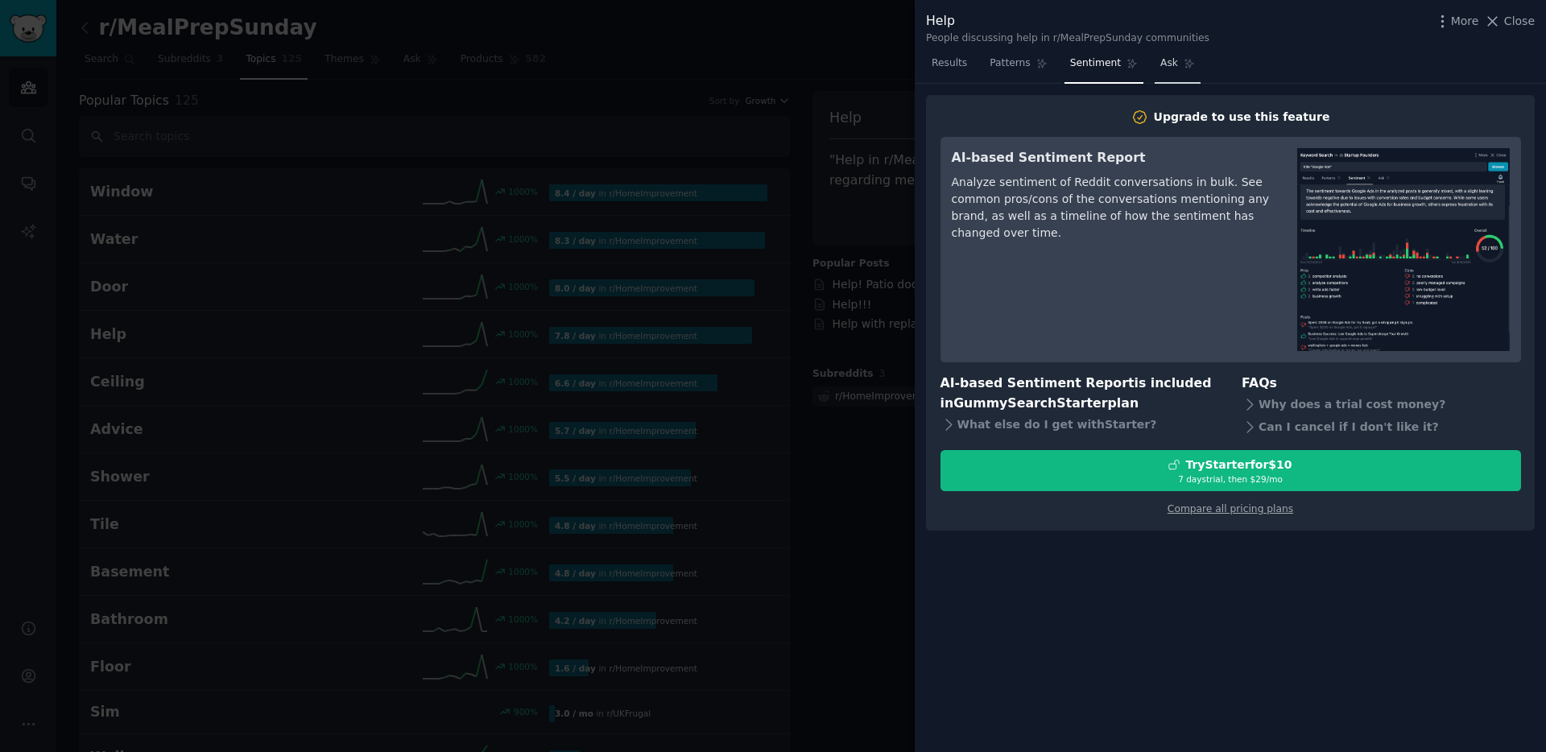
click at [1169, 77] on link "Ask" at bounding box center [1178, 67] width 46 height 33
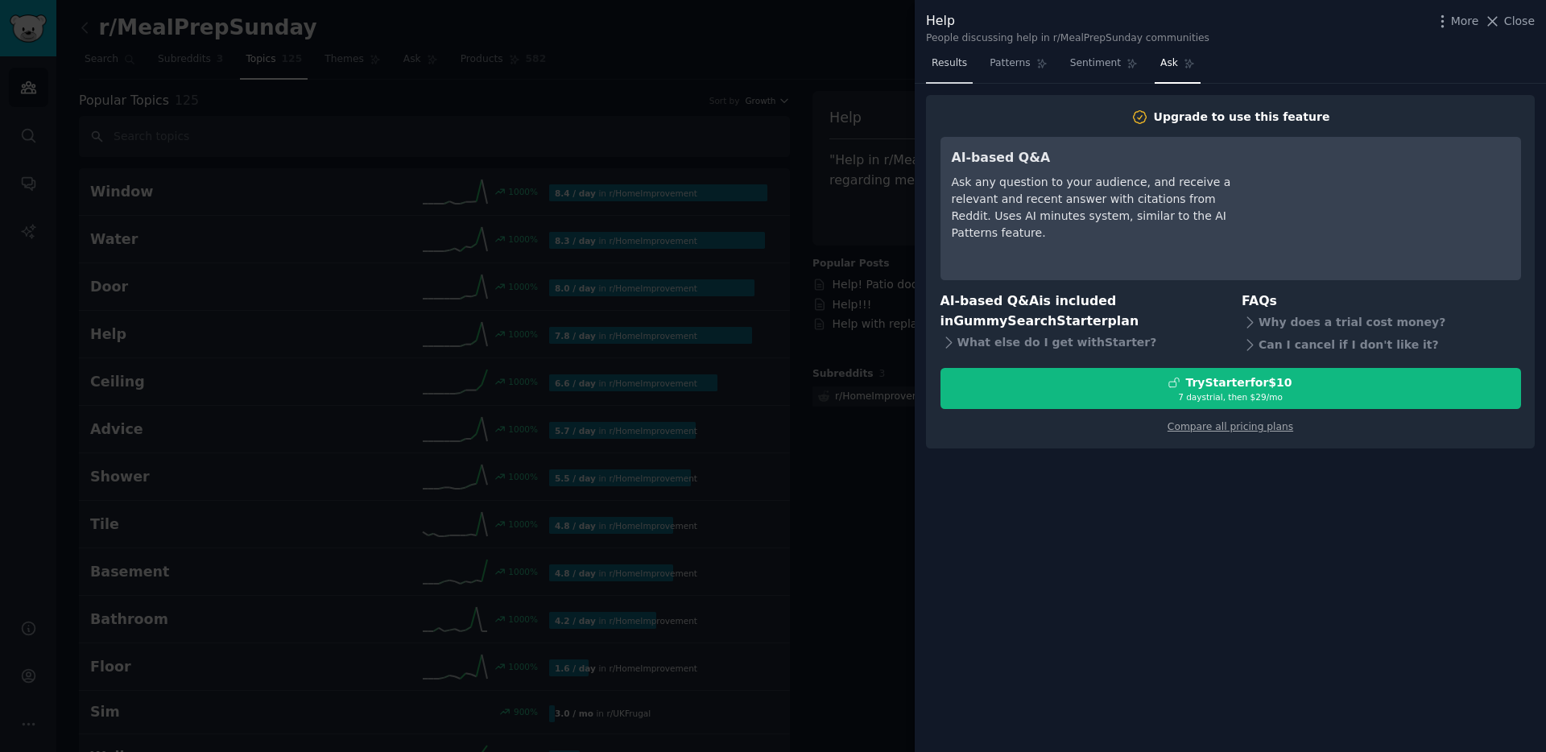
click at [957, 68] on span "Results" at bounding box center [949, 63] width 35 height 14
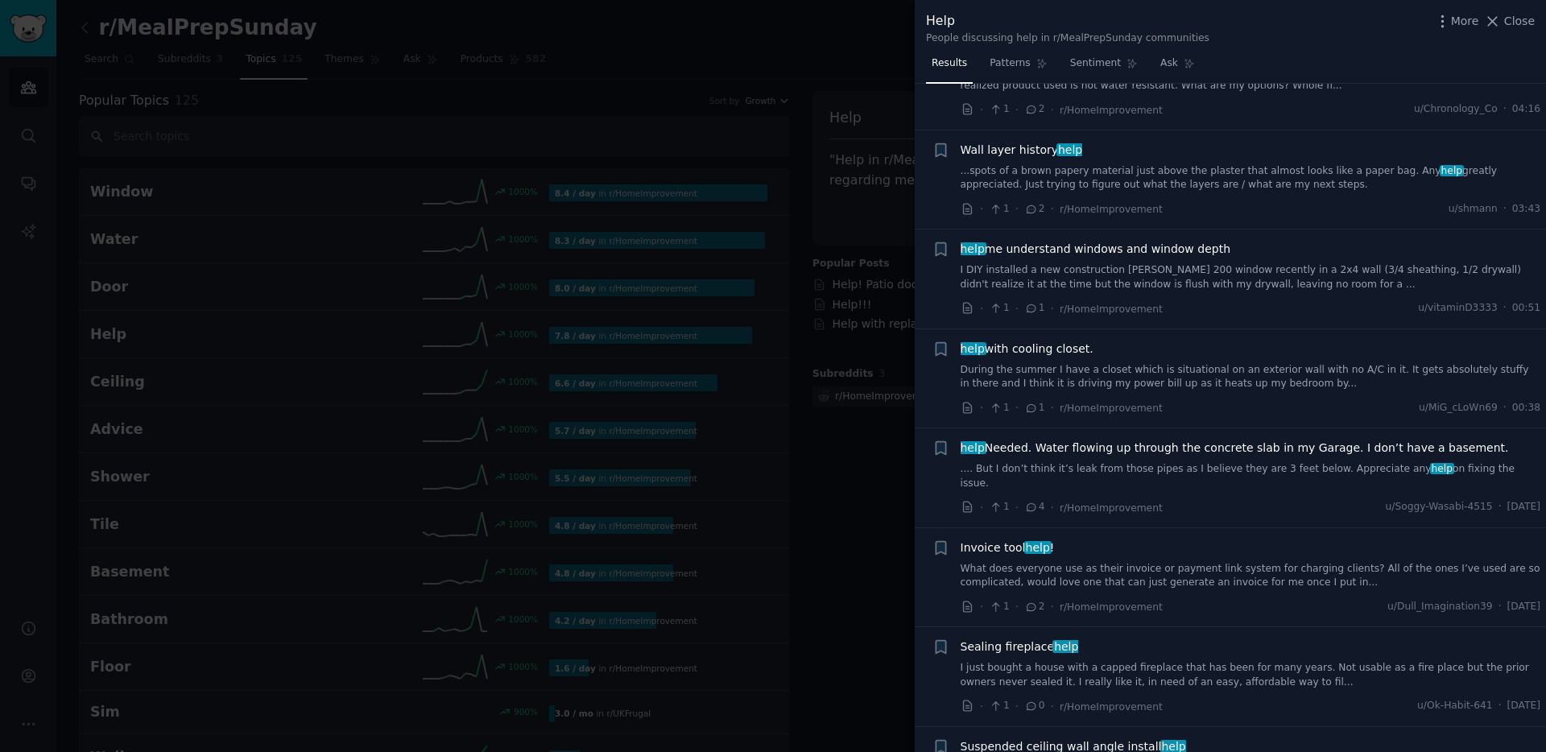
scroll to position [884, 0]
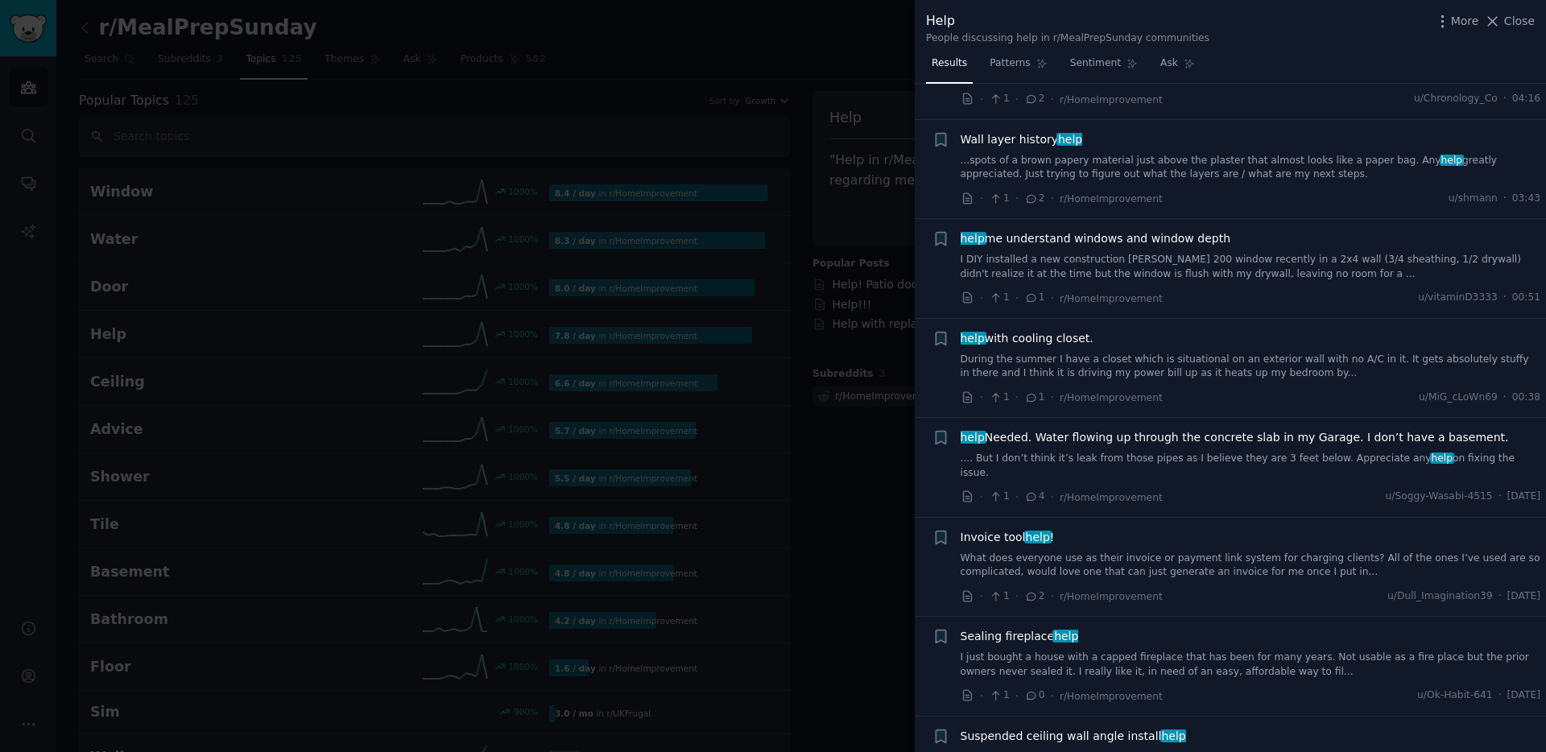
click at [1052, 336] on span "help with cooling closet." at bounding box center [1027, 338] width 133 height 17
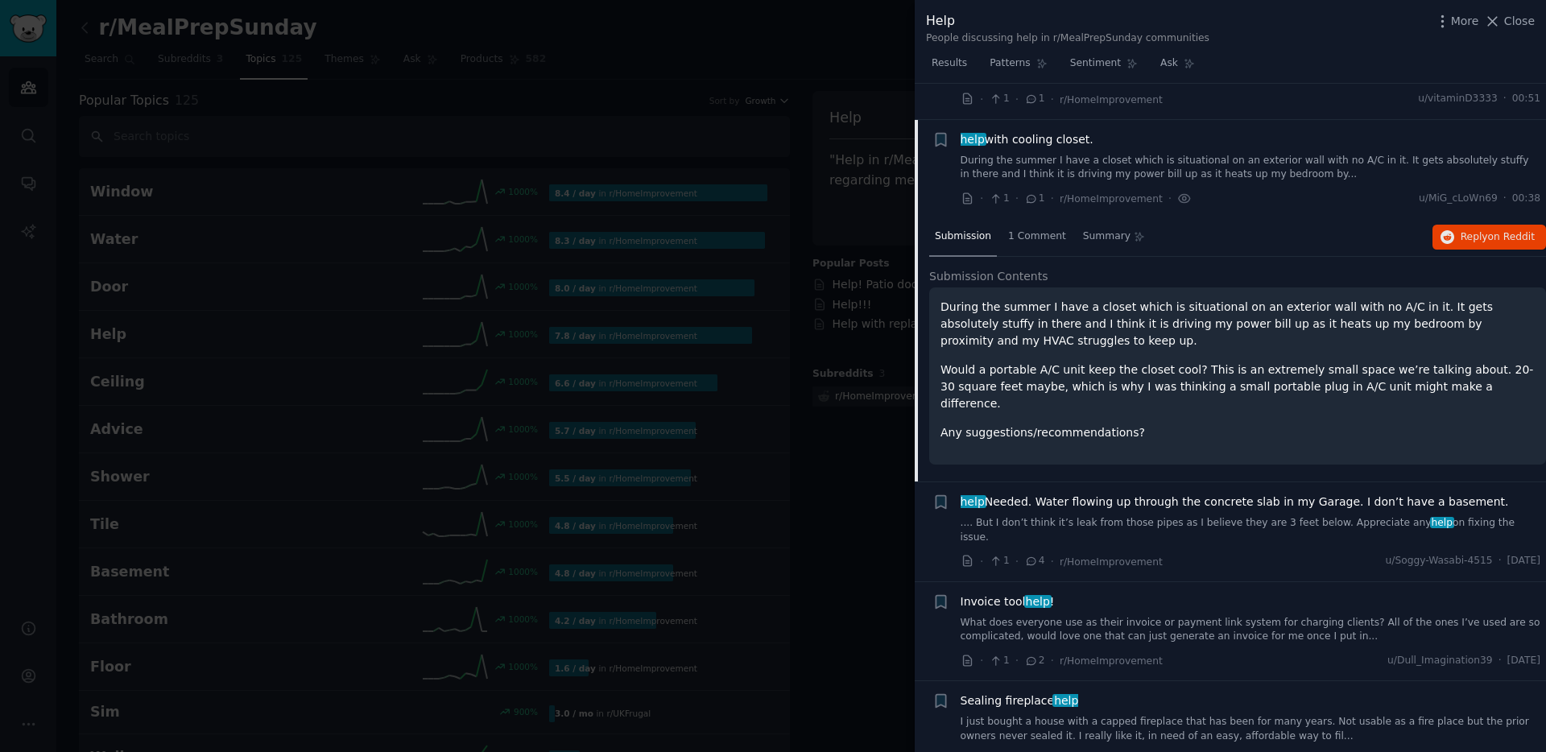
scroll to position [1070, 0]
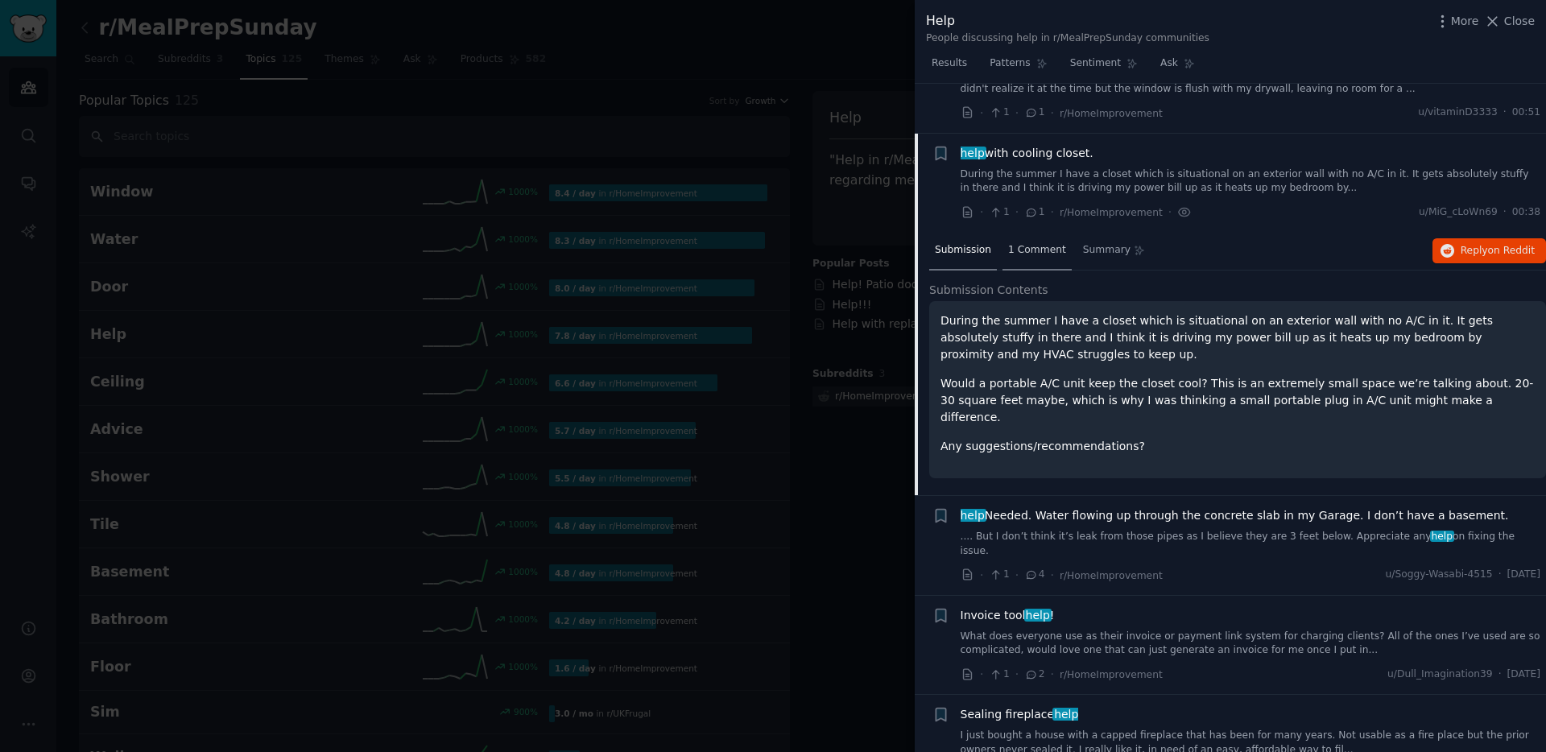
click at [1054, 248] on span "1 Comment" at bounding box center [1037, 250] width 58 height 14
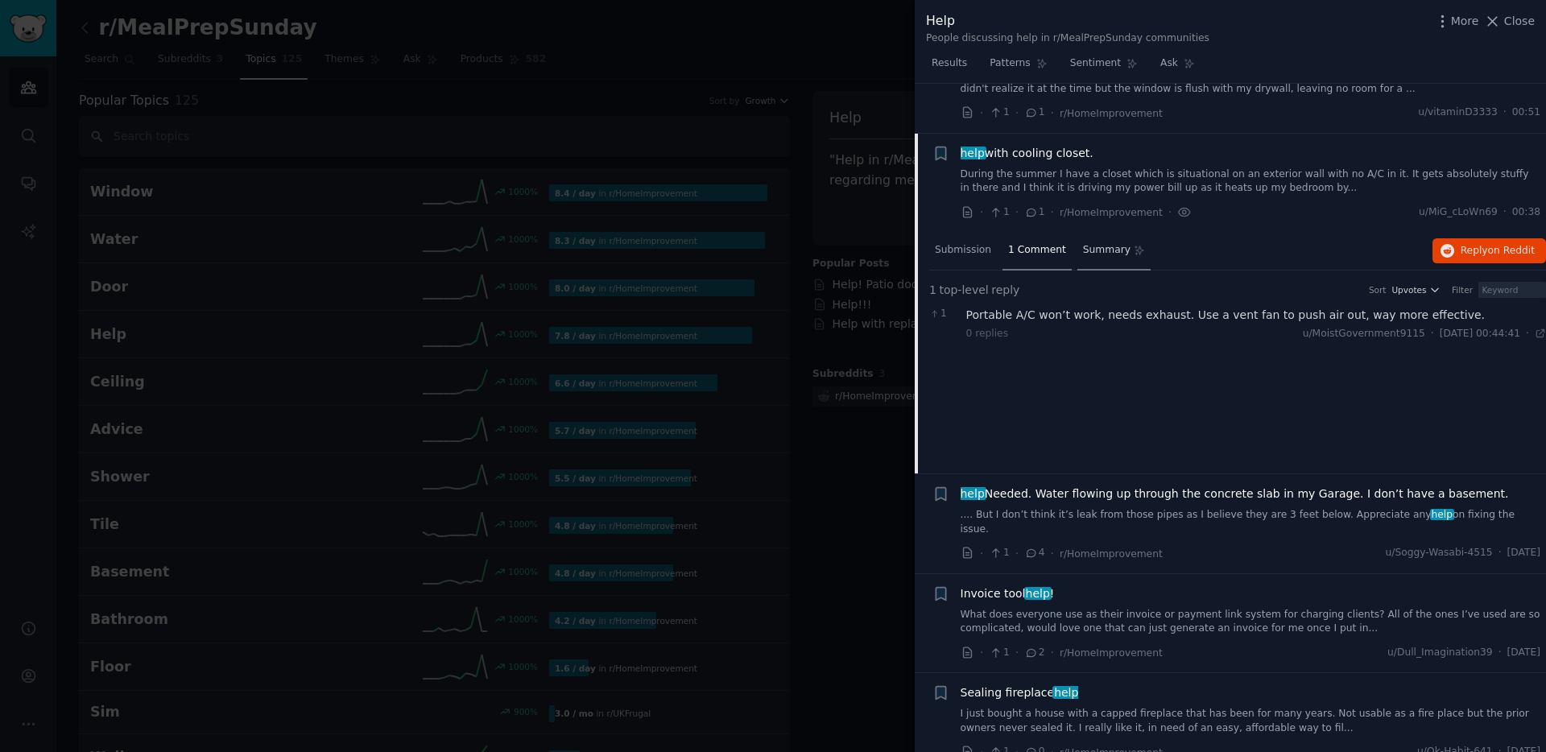
click at [1105, 250] on span "Summary" at bounding box center [1107, 250] width 48 height 14
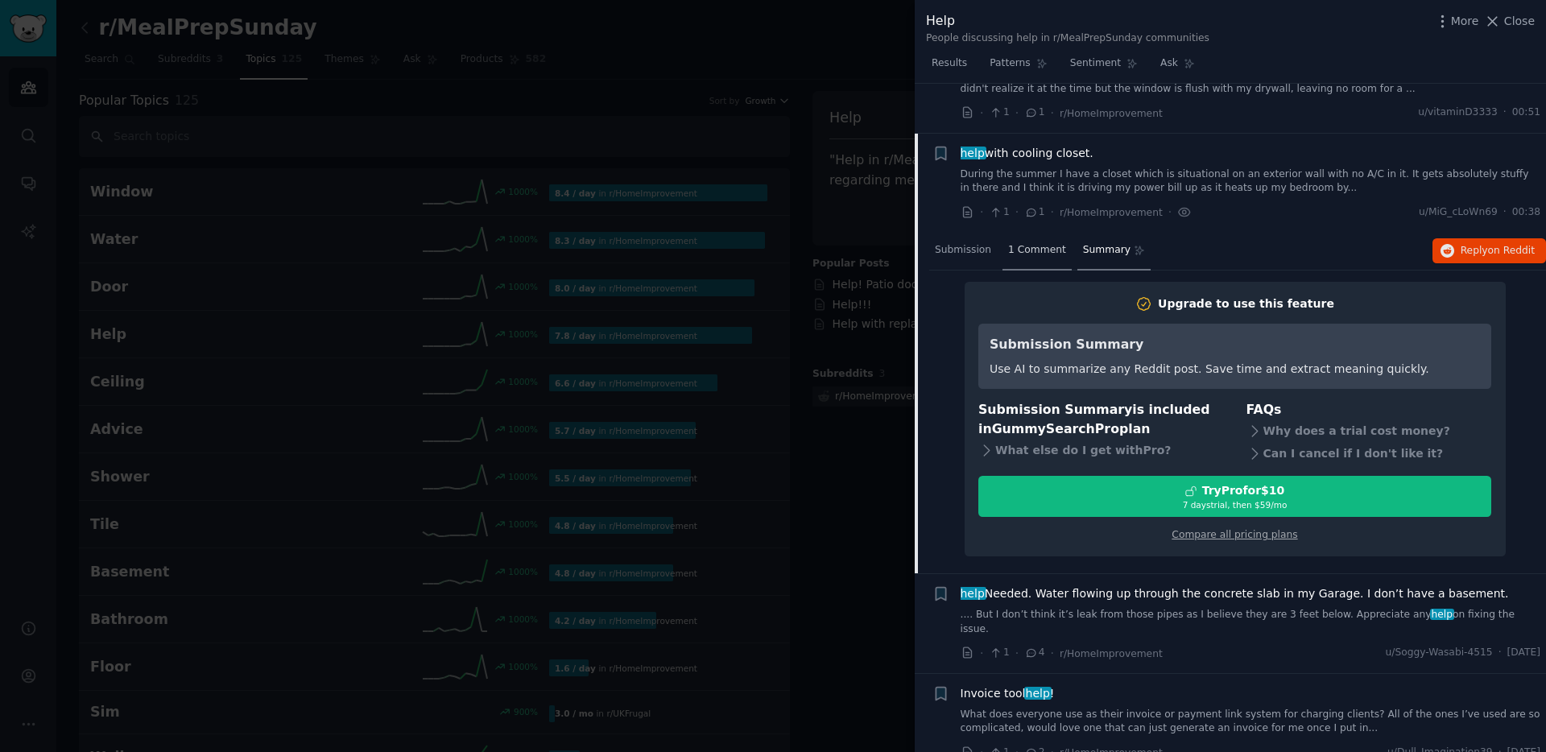
click at [1019, 255] on span "1 Comment" at bounding box center [1037, 250] width 58 height 14
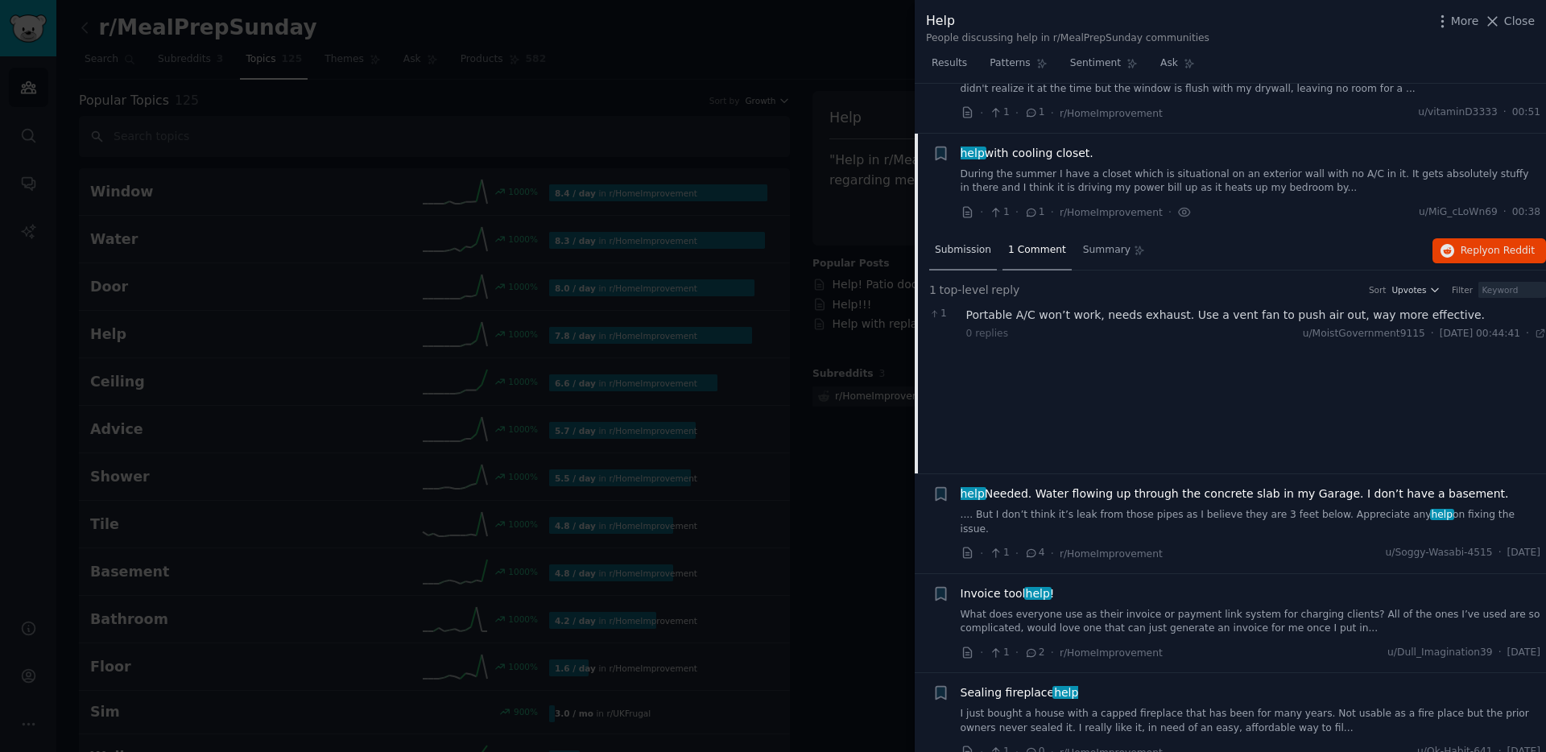
click at [955, 246] on span "Submission" at bounding box center [963, 250] width 56 height 14
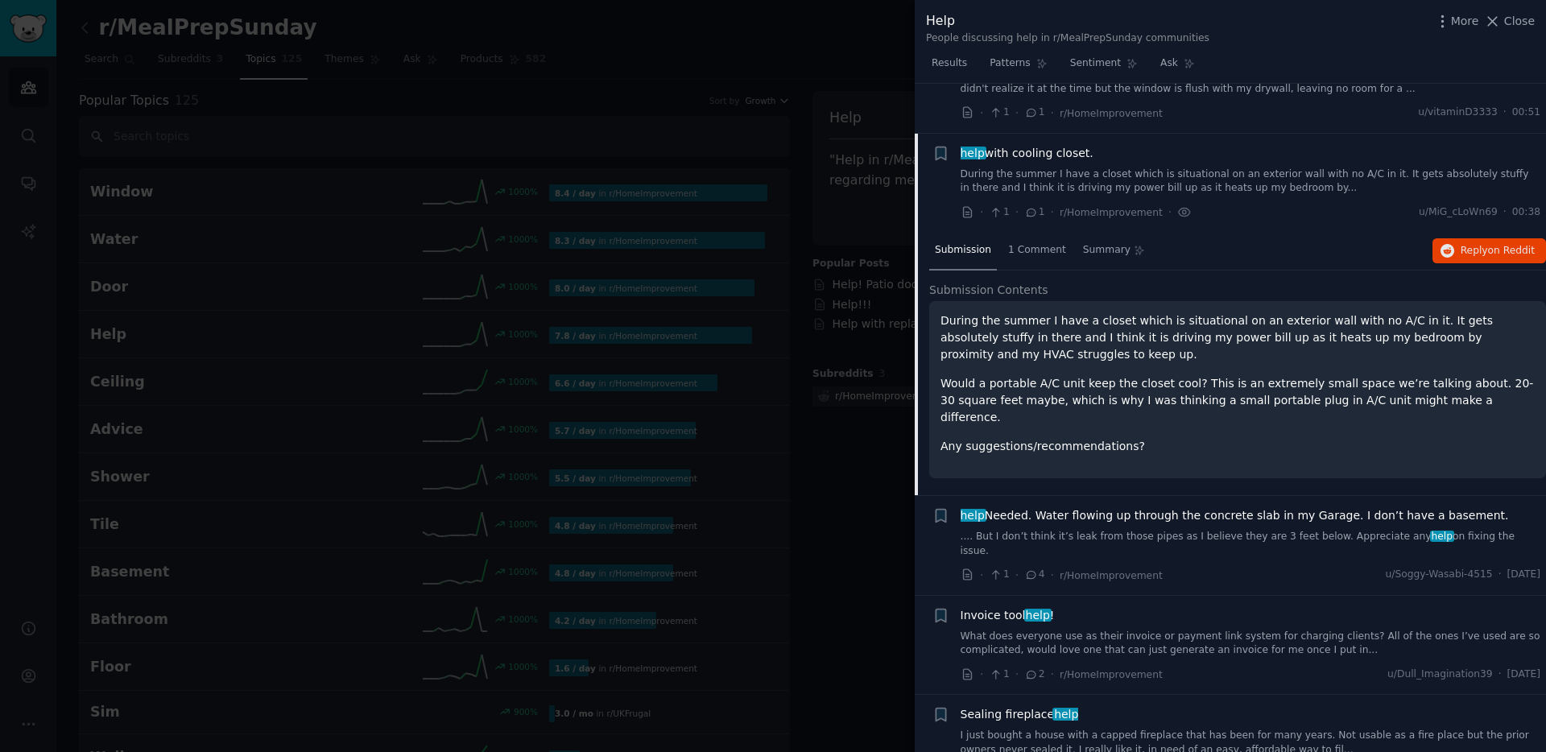
scroll to position [1608, 0]
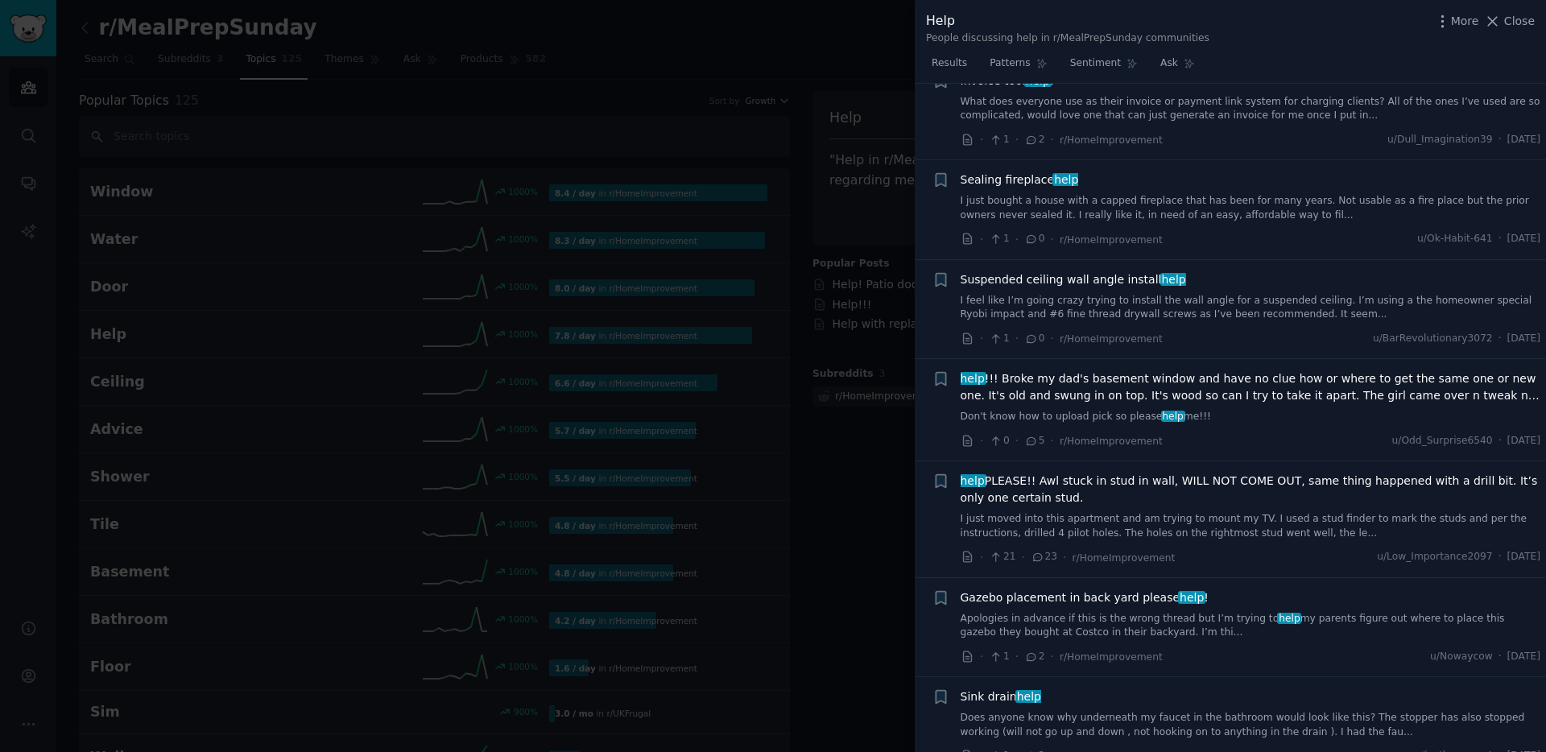
click at [1025, 172] on span "Sealing fireplace help" at bounding box center [1020, 180] width 118 height 17
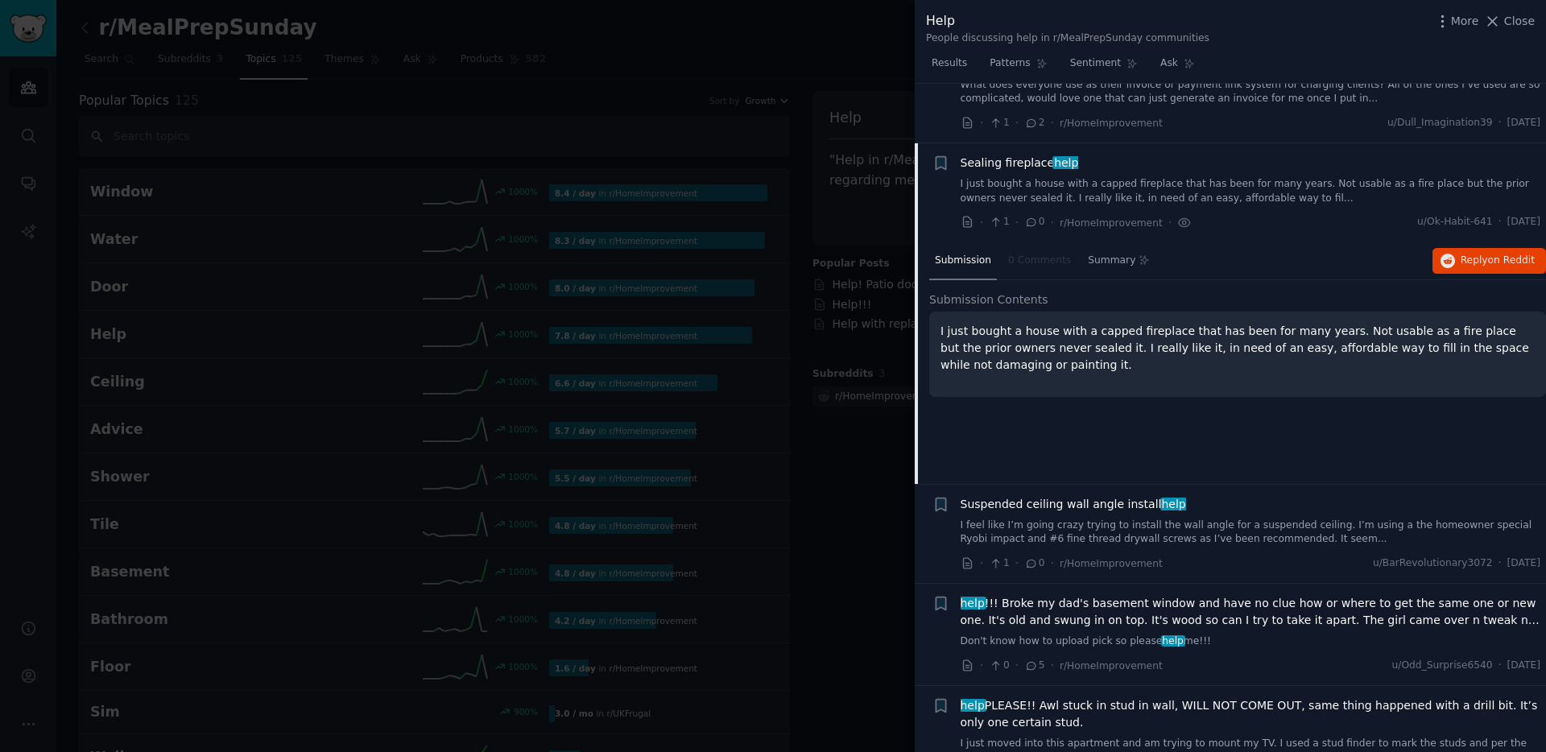
scroll to position [1404, 0]
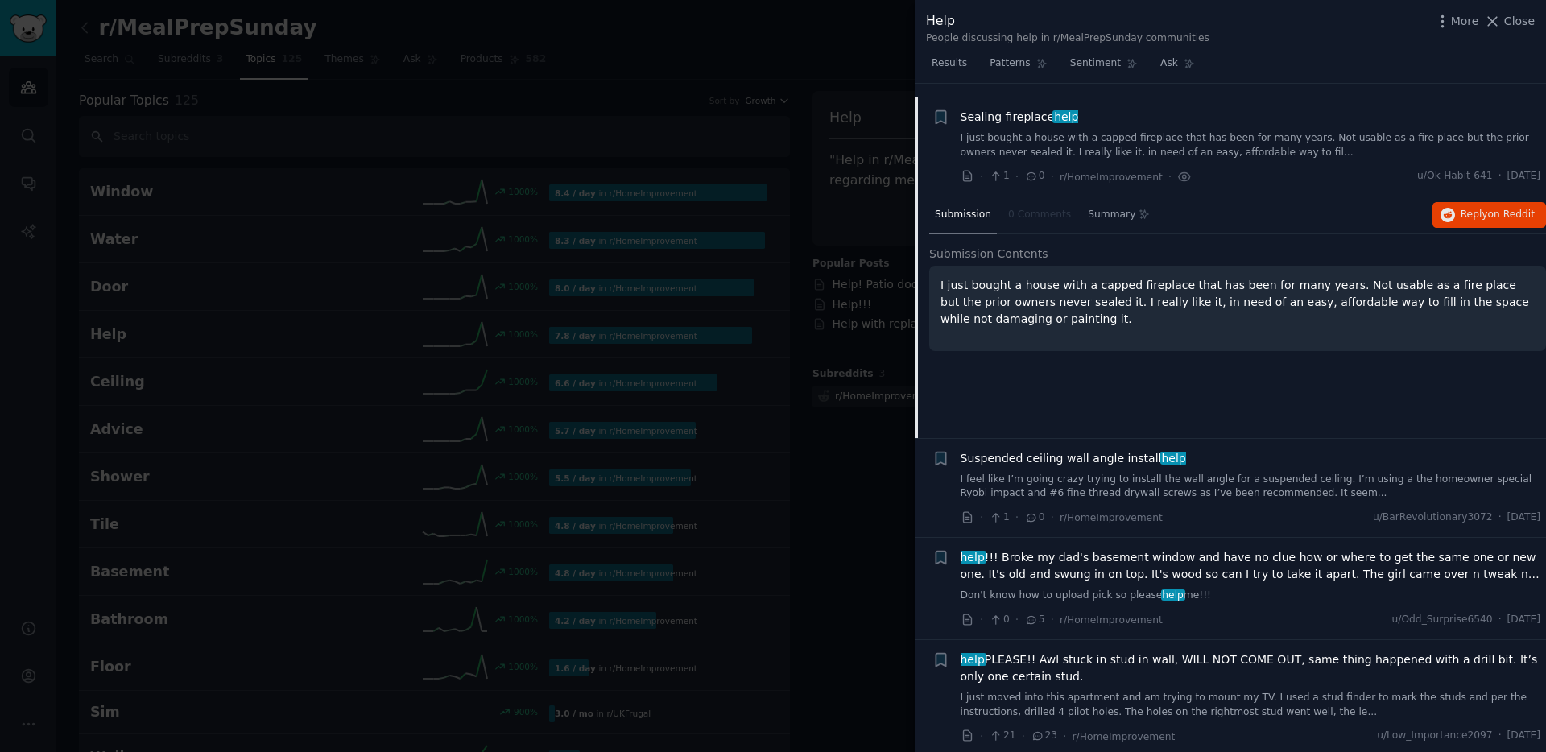
click at [997, 109] on span "Sealing fireplace help" at bounding box center [1020, 117] width 118 height 17
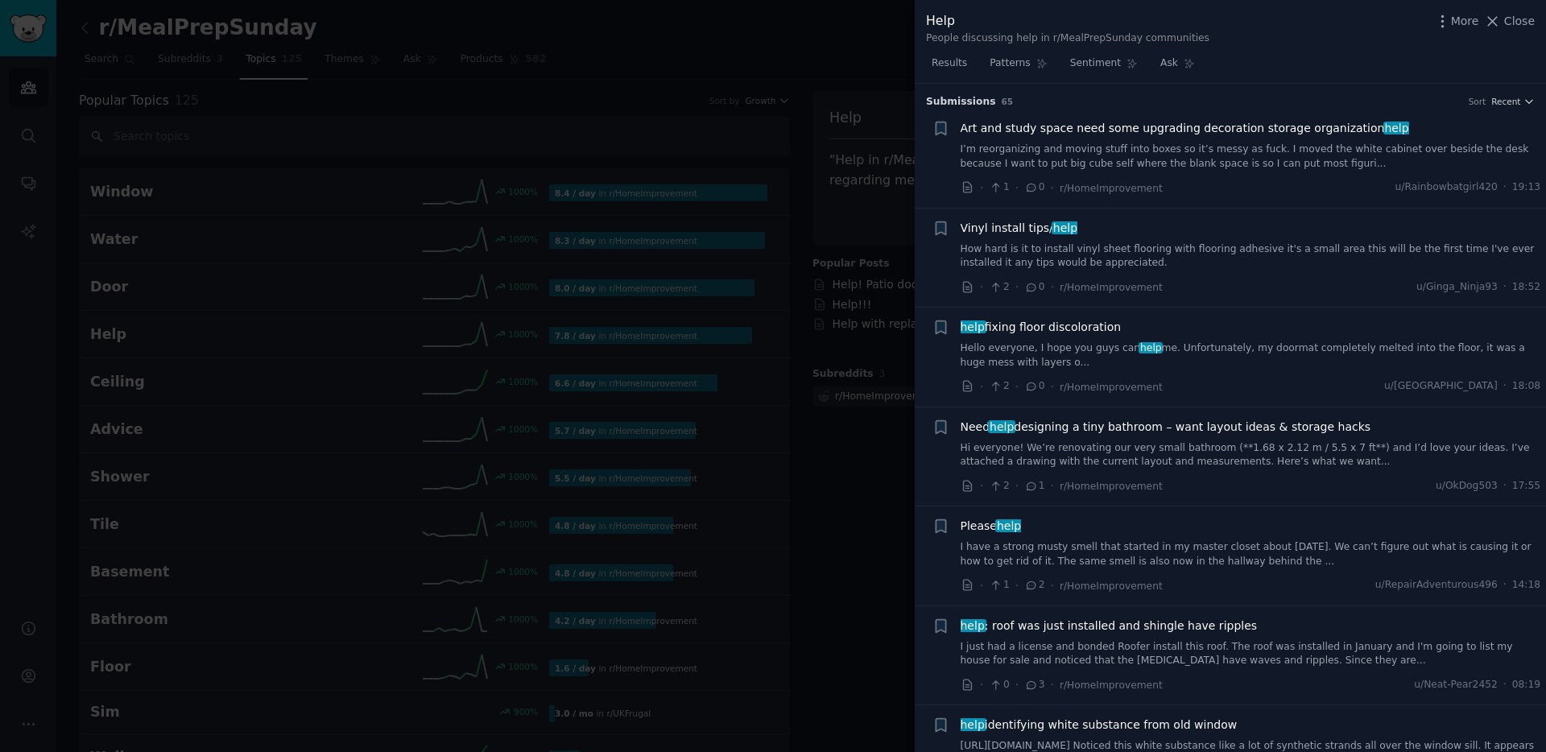
click at [1072, 328] on span "help fixing floor discoloration" at bounding box center [1041, 327] width 161 height 17
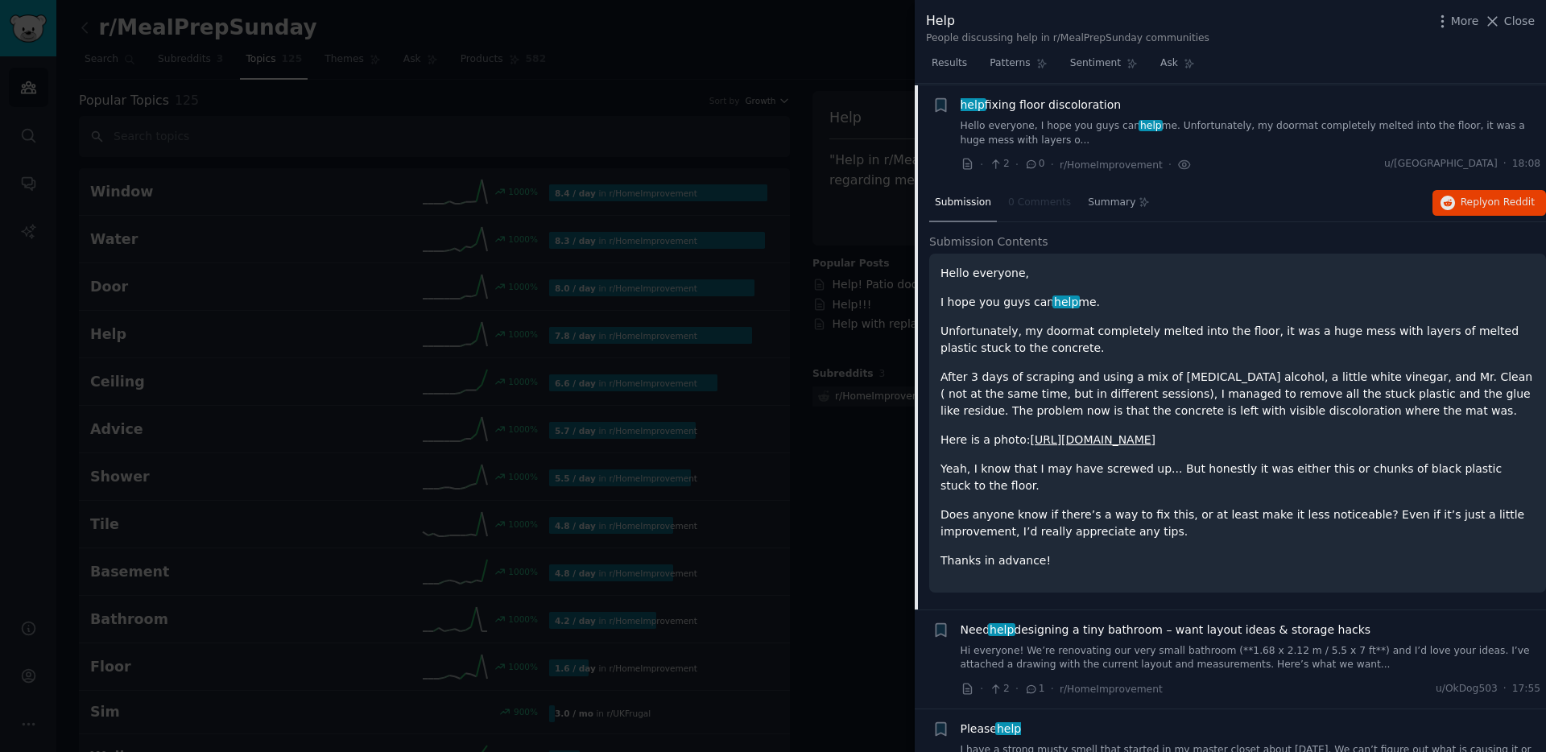
scroll to position [225, 0]
click at [998, 162] on icon at bounding box center [996, 161] width 14 height 11
click at [1067, 97] on span "help fixing floor discoloration" at bounding box center [1041, 102] width 161 height 17
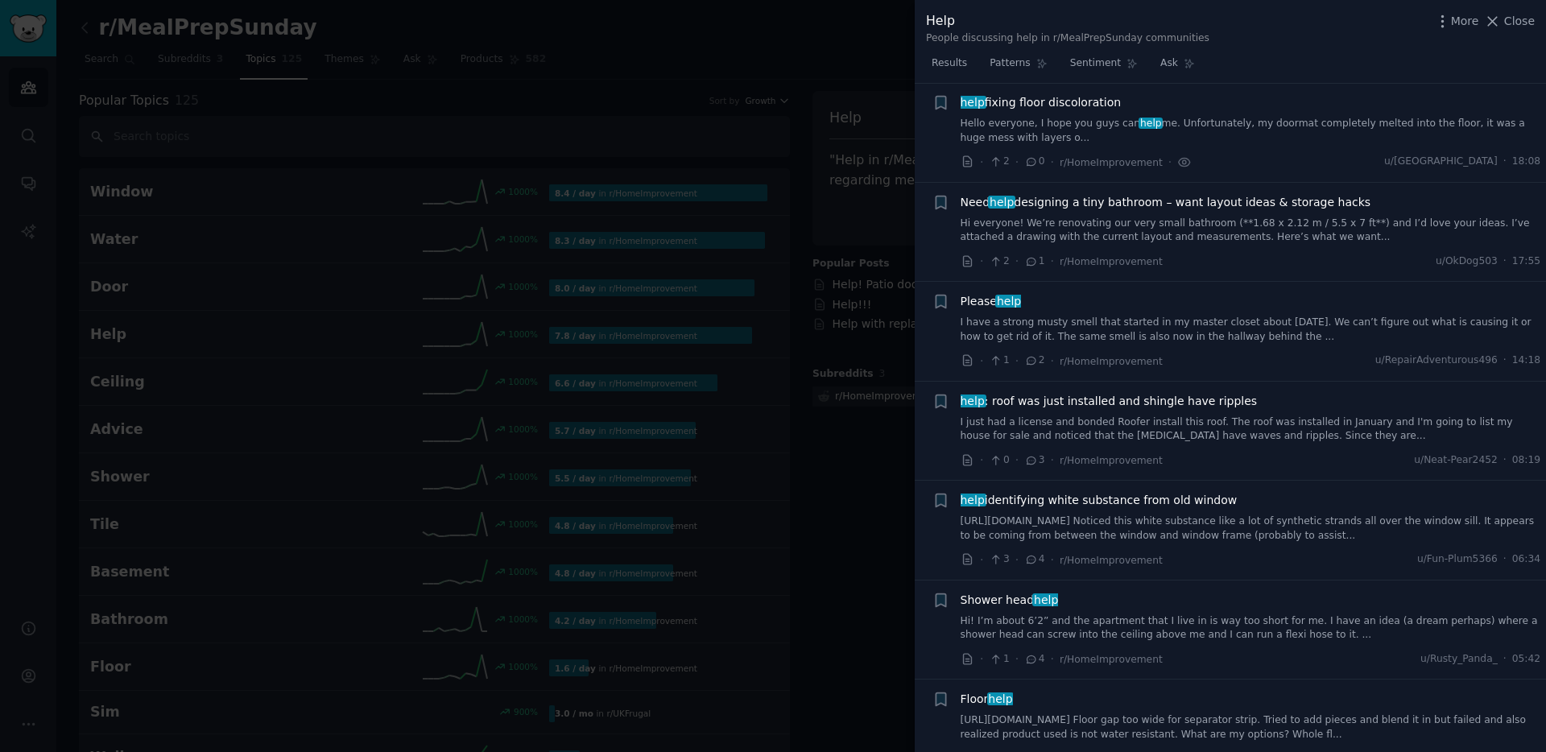
click at [1007, 302] on span "help" at bounding box center [1009, 301] width 27 height 13
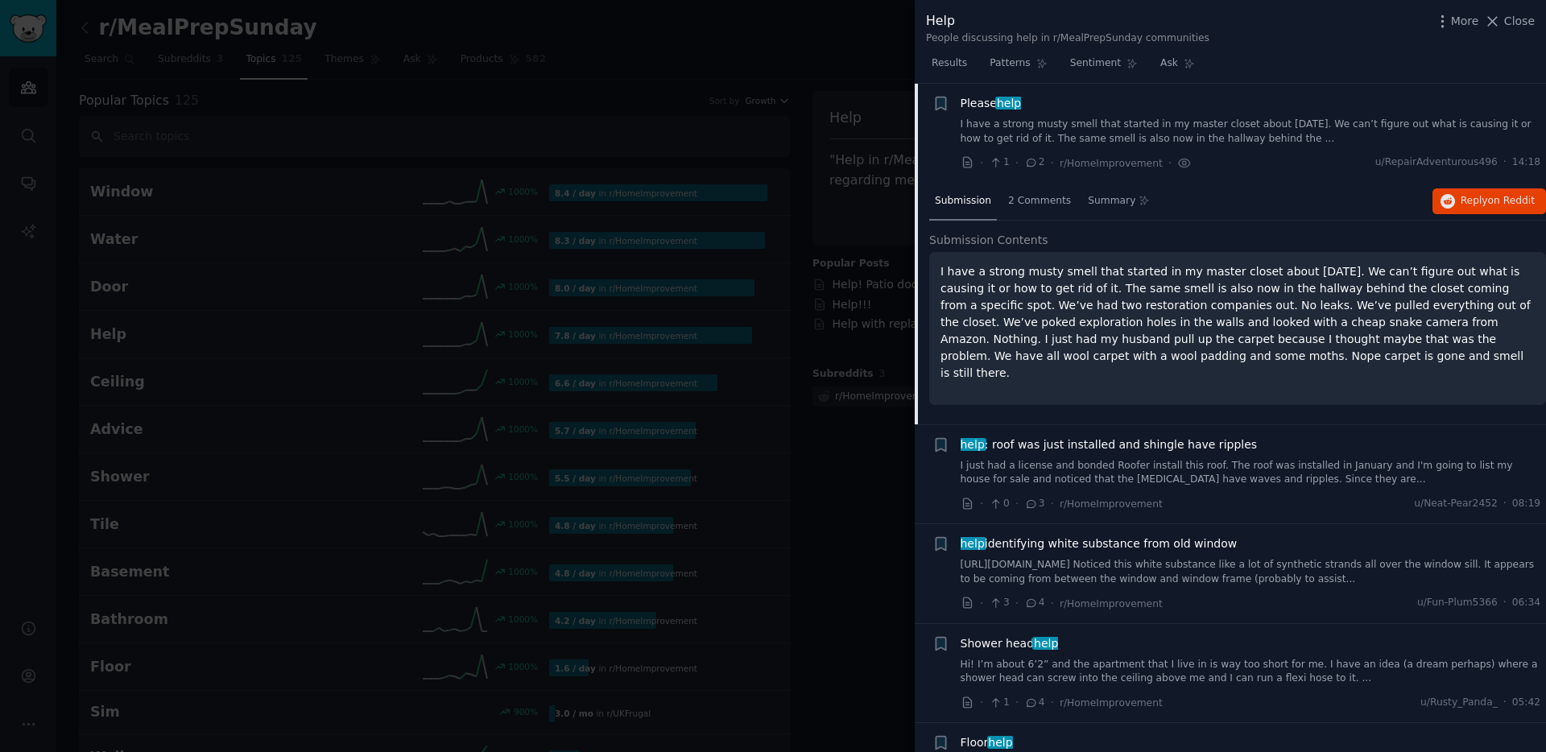
scroll to position [424, 0]
click at [1048, 201] on span "2 Comments" at bounding box center [1039, 200] width 63 height 14
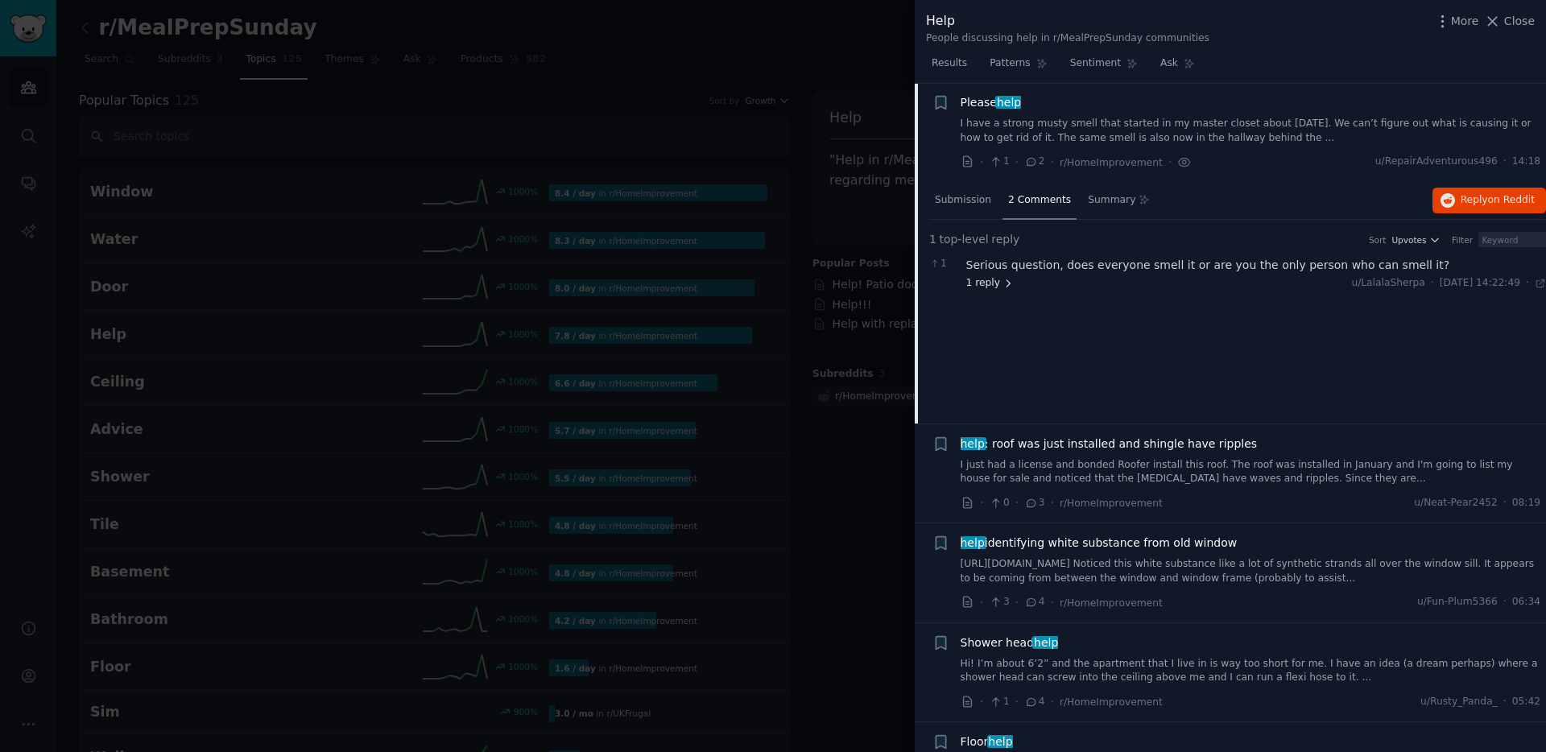
click at [1003, 284] on icon at bounding box center [1008, 283] width 11 height 11
click at [948, 207] on div "Submission" at bounding box center [963, 201] width 68 height 39
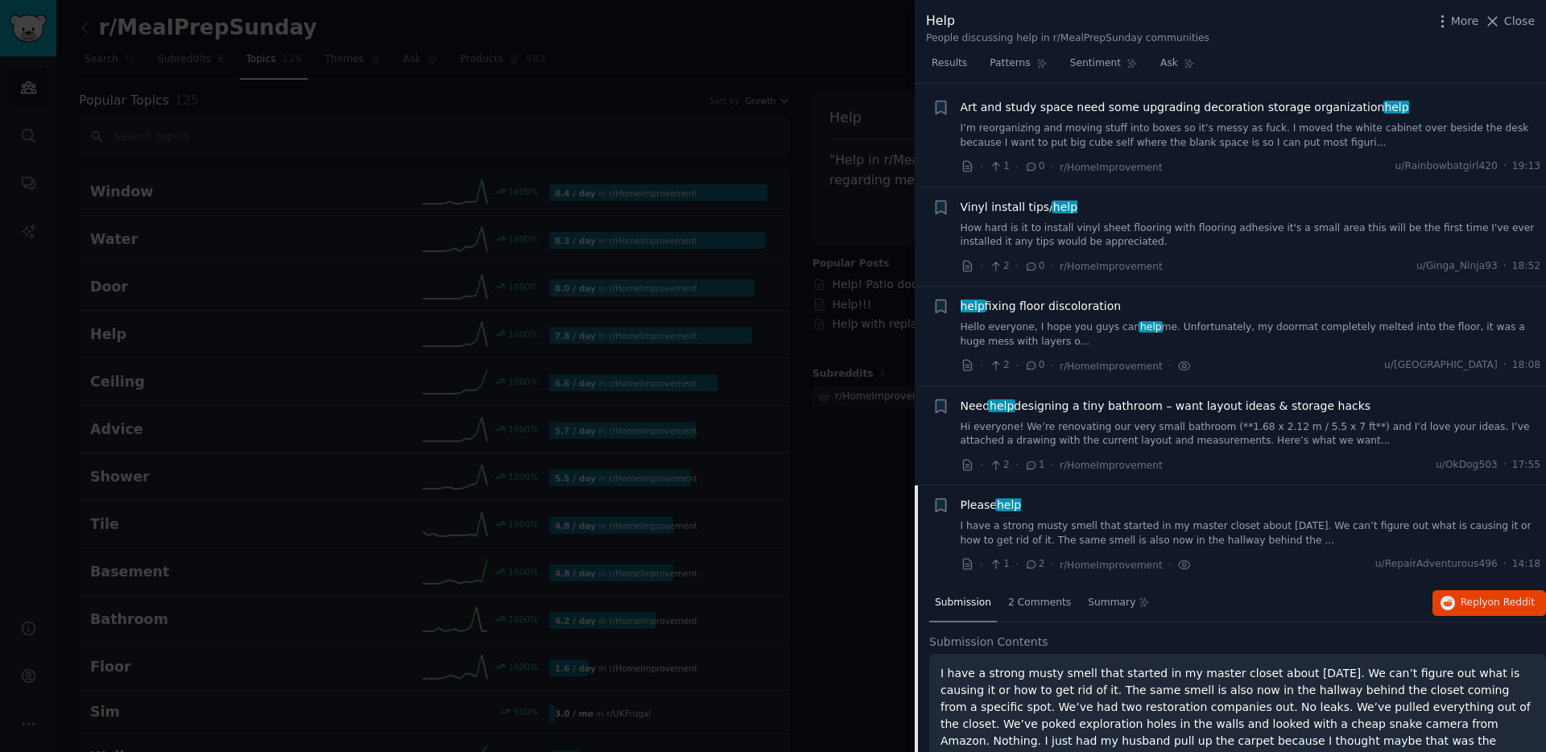
scroll to position [0, 0]
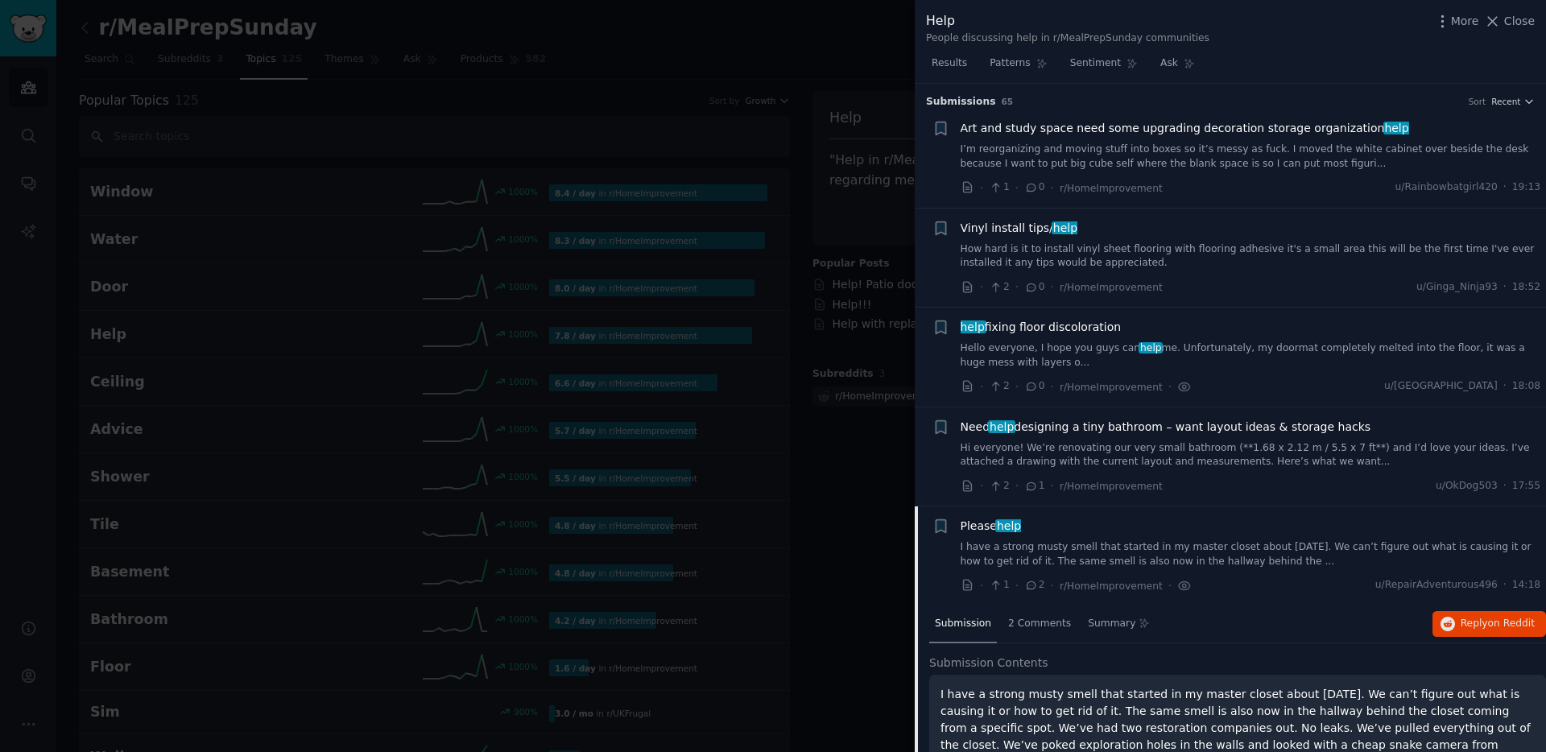
click at [822, 54] on div at bounding box center [773, 376] width 1546 height 752
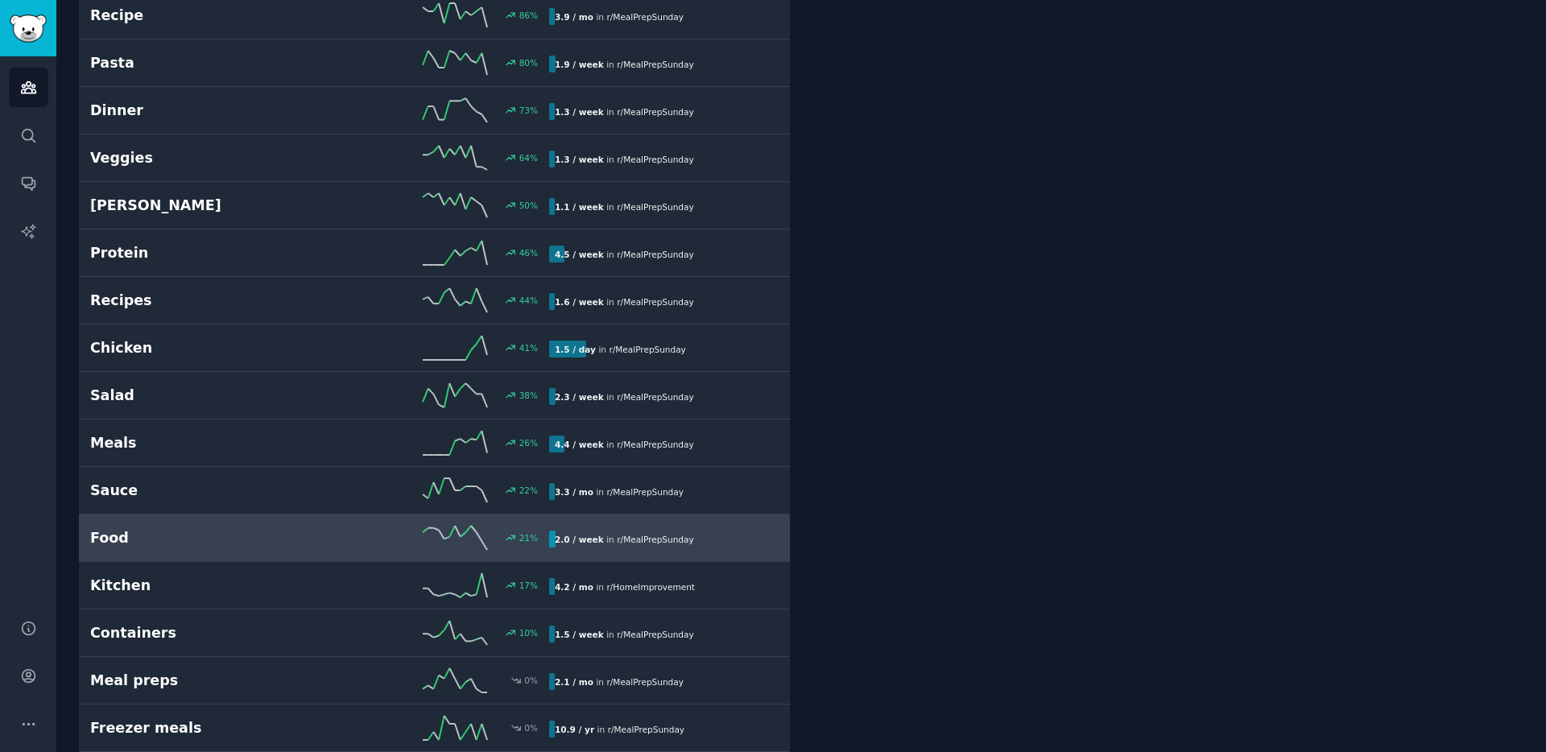
scroll to position [1586, 0]
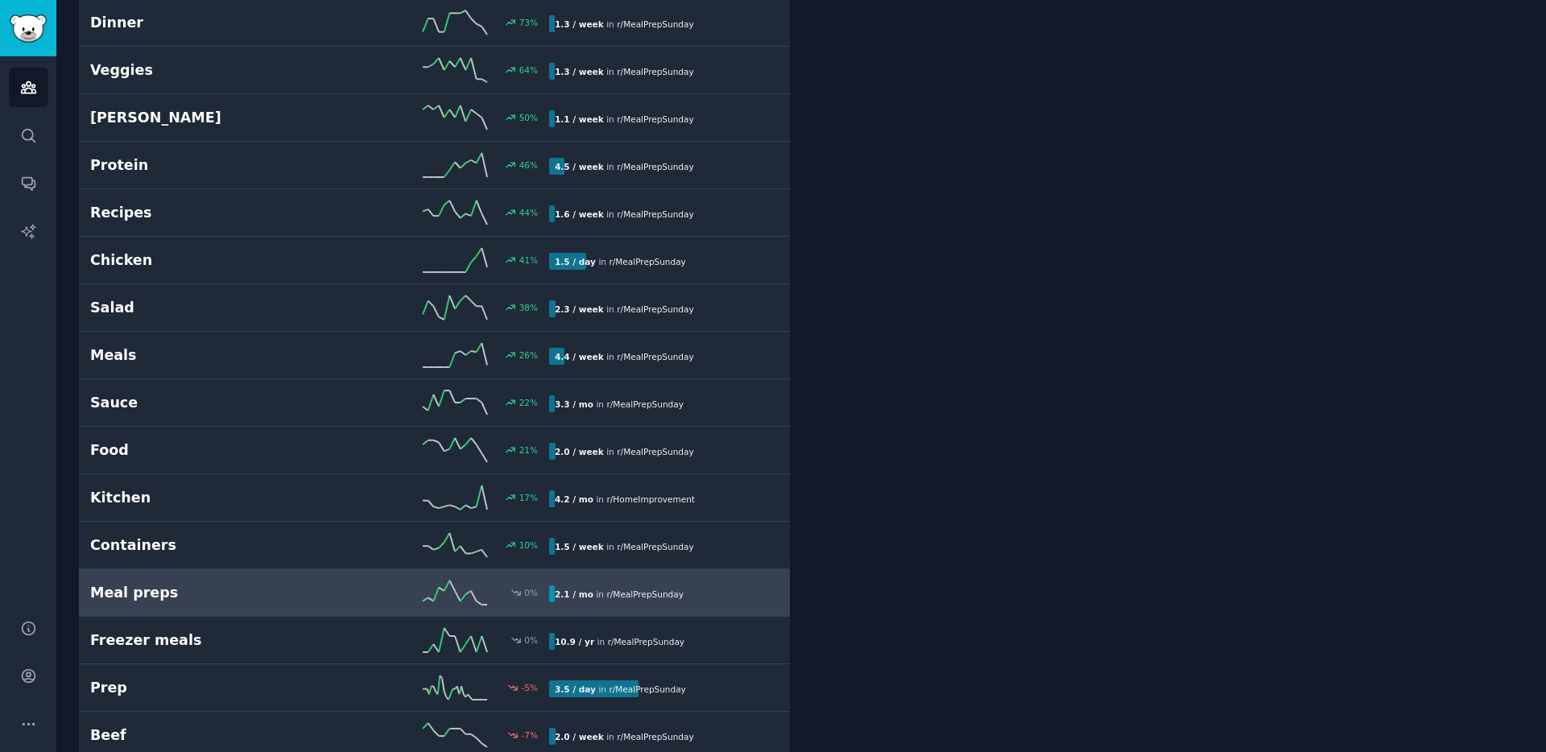
click at [626, 592] on span "r/ MealPrepSunday" at bounding box center [645, 595] width 77 height 10
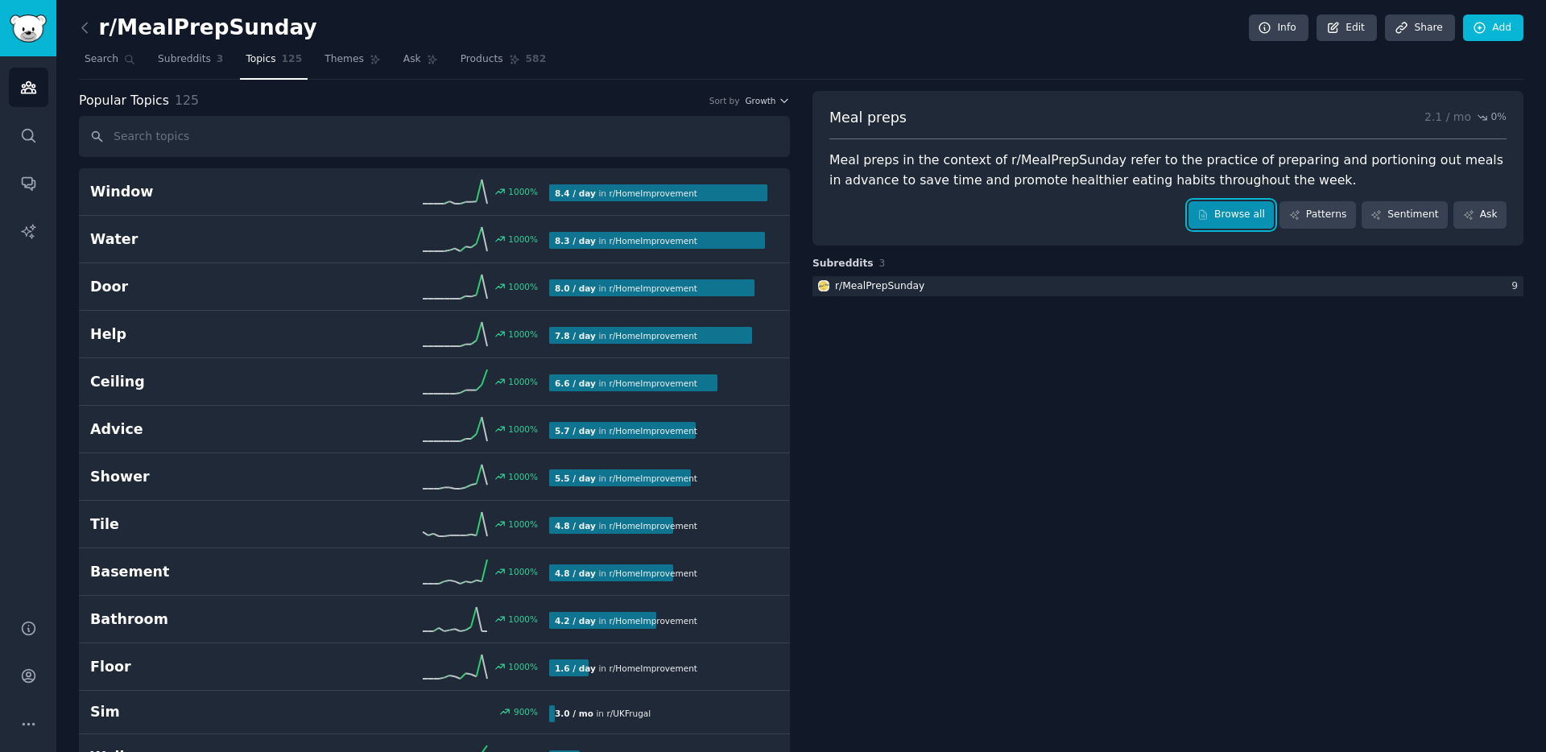
click at [1203, 201] on link "Browse all" at bounding box center [1232, 214] width 86 height 27
